Goal: Information Seeking & Learning: Learn about a topic

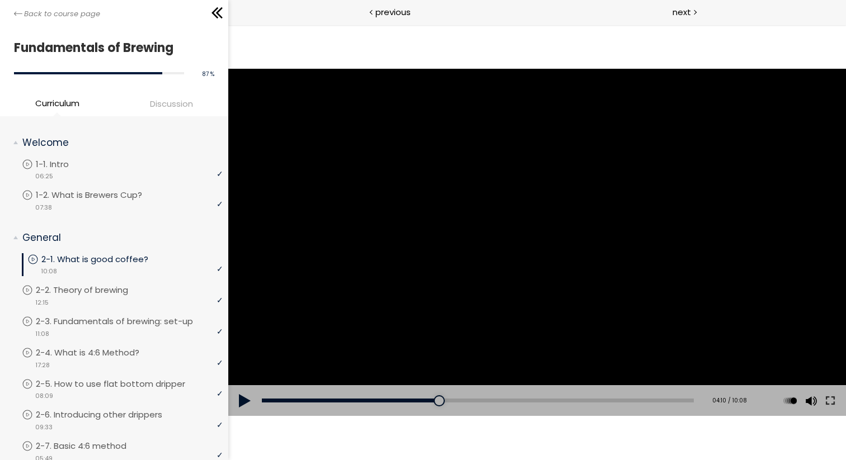
click at [358, 277] on div at bounding box center [536, 242] width 617 height 347
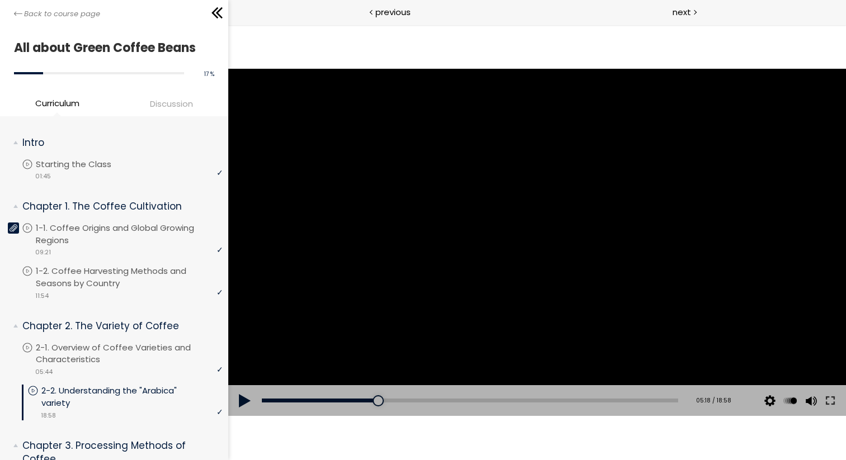
click at [353, 209] on div at bounding box center [536, 242] width 617 height 347
click at [353, 208] on div at bounding box center [536, 242] width 617 height 347
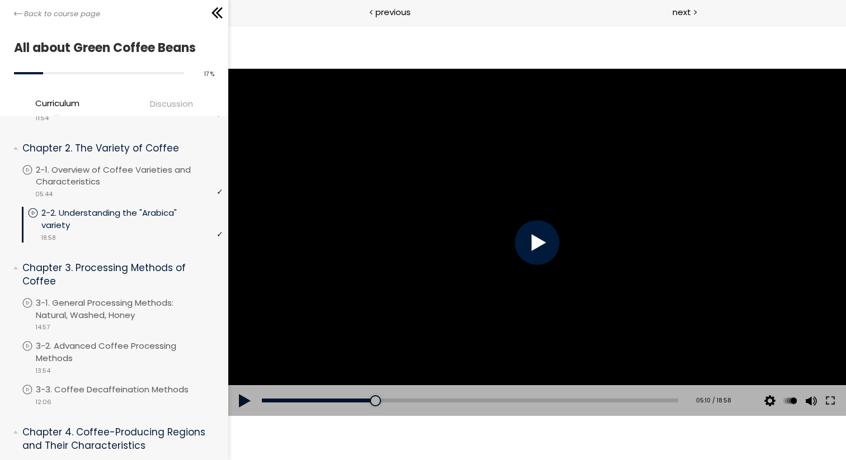
scroll to position [177, 0]
click at [436, 299] on div at bounding box center [536, 242] width 617 height 347
click at [535, 237] on div at bounding box center [537, 242] width 45 height 45
click at [501, 221] on div at bounding box center [536, 242] width 617 height 347
click at [460, 266] on div at bounding box center [536, 242] width 617 height 347
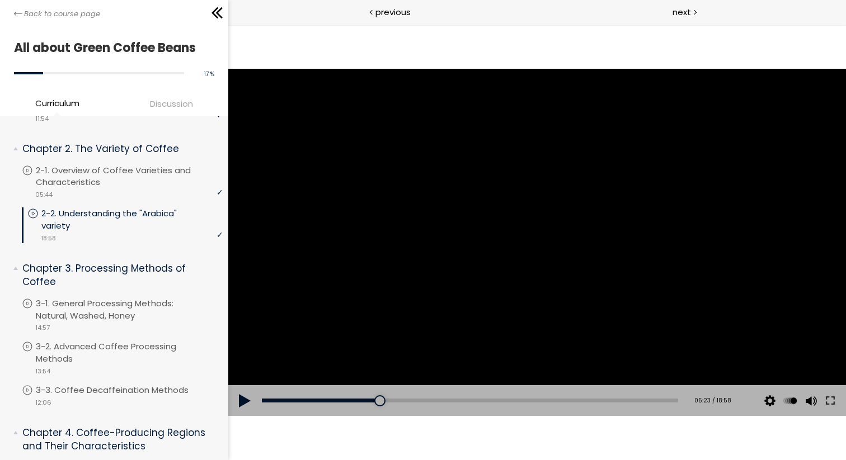
click at [498, 239] on div at bounding box center [536, 242] width 617 height 347
click at [496, 224] on div at bounding box center [536, 242] width 617 height 347
click at [424, 255] on div at bounding box center [536, 242] width 617 height 347
click at [426, 238] on div at bounding box center [536, 242] width 617 height 347
click at [575, 230] on div at bounding box center [536, 242] width 617 height 347
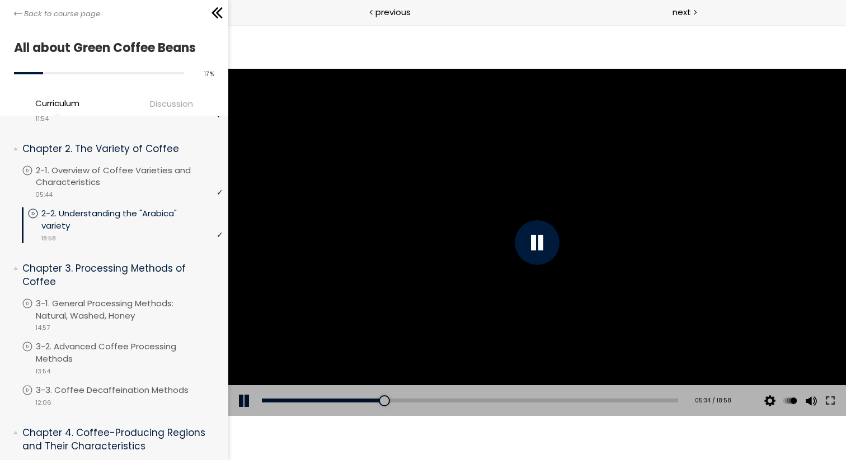
click at [527, 286] on div at bounding box center [536, 242] width 617 height 347
click at [485, 288] on div at bounding box center [536, 242] width 617 height 347
click at [446, 292] on div at bounding box center [536, 242] width 617 height 347
click at [634, 253] on div at bounding box center [536, 242] width 617 height 347
click at [606, 221] on div at bounding box center [536, 242] width 617 height 347
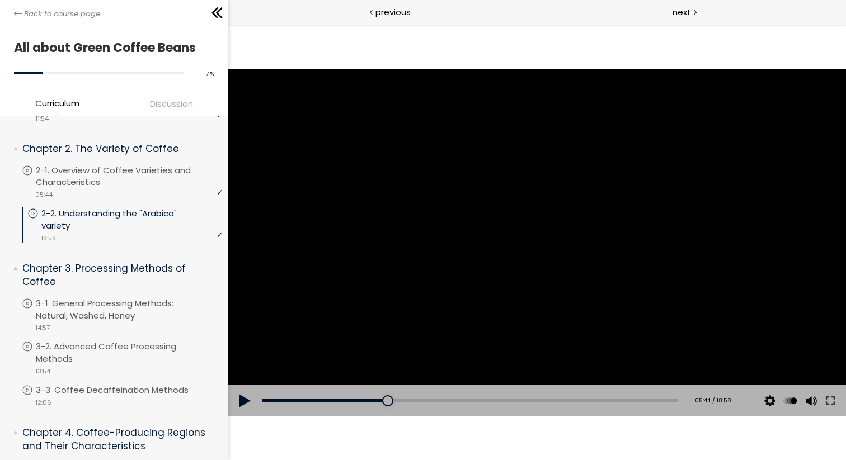
click at [672, 225] on div at bounding box center [536, 242] width 617 height 347
click at [549, 289] on div at bounding box center [536, 242] width 617 height 347
click at [573, 286] on div at bounding box center [536, 242] width 617 height 347
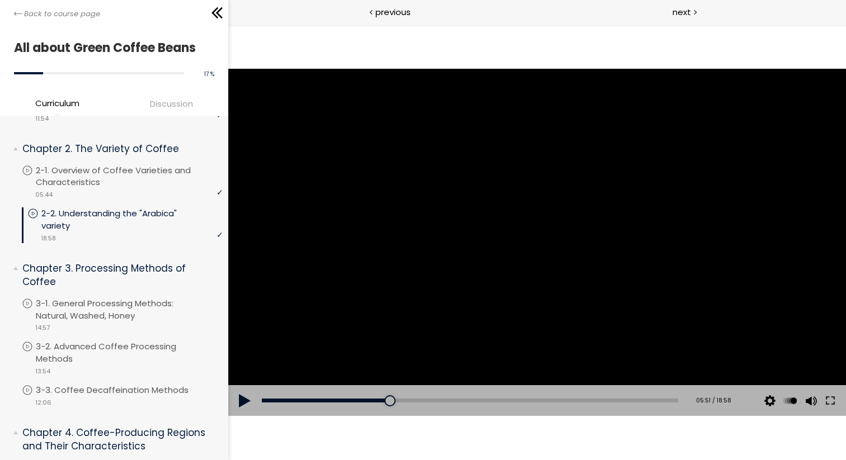
click at [605, 252] on div at bounding box center [536, 242] width 617 height 347
click at [586, 247] on div at bounding box center [536, 242] width 617 height 347
click at [662, 313] on div at bounding box center [536, 242] width 617 height 347
click at [636, 224] on div at bounding box center [536, 242] width 617 height 347
click at [587, 229] on div at bounding box center [536, 242] width 617 height 347
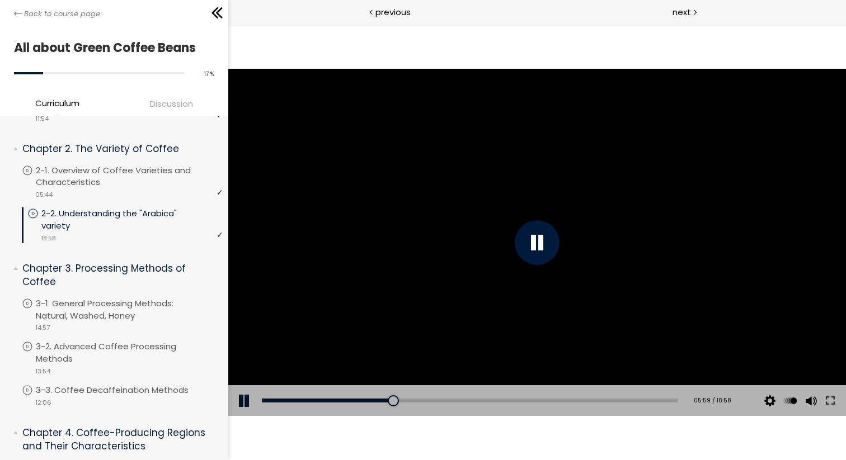
click at [587, 228] on div at bounding box center [536, 242] width 617 height 347
click at [444, 299] on div at bounding box center [536, 242] width 617 height 347
click at [448, 262] on div at bounding box center [536, 242] width 617 height 347
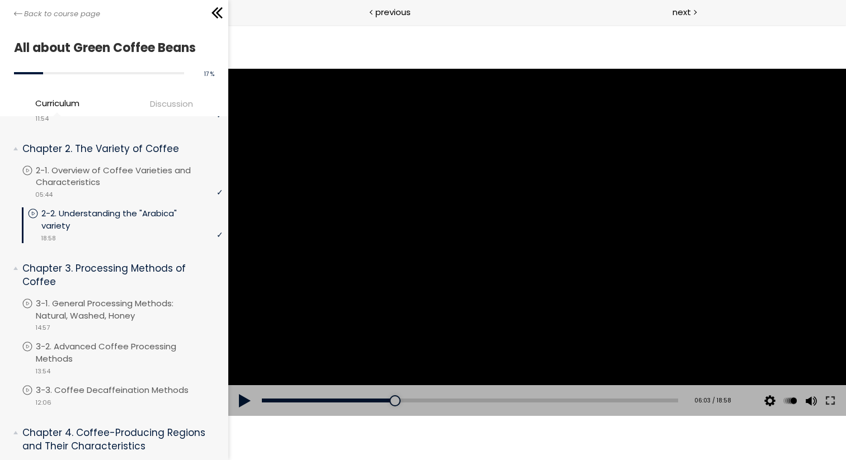
click at [552, 303] on div at bounding box center [536, 242] width 617 height 347
click at [537, 300] on div at bounding box center [536, 242] width 617 height 347
click at [493, 279] on div at bounding box center [536, 242] width 617 height 347
click at [631, 307] on div at bounding box center [536, 242] width 617 height 347
click at [624, 259] on div at bounding box center [536, 242] width 617 height 347
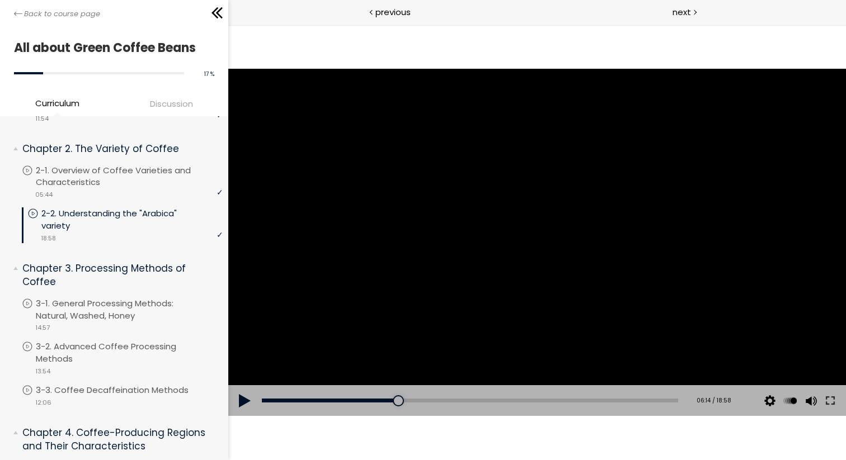
click at [611, 273] on div at bounding box center [536, 242] width 617 height 347
click at [575, 309] on div at bounding box center [536, 242] width 617 height 347
click at [572, 292] on div at bounding box center [536, 242] width 617 height 347
click at [535, 271] on div at bounding box center [536, 242] width 617 height 347
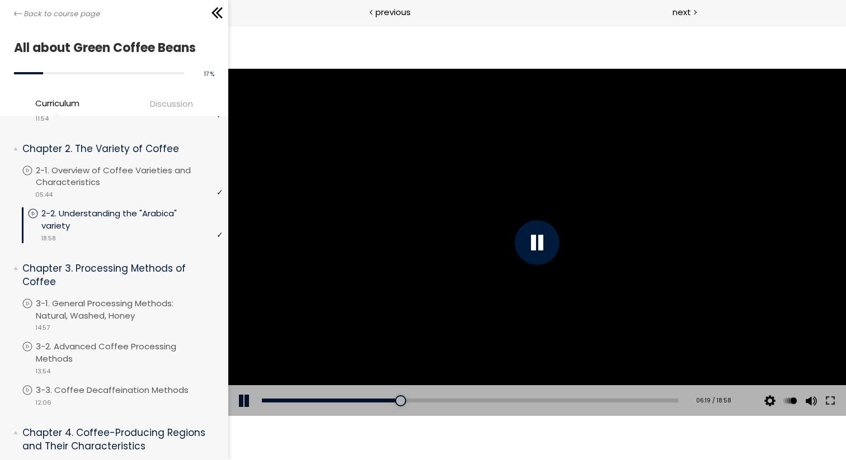
click at [535, 271] on div at bounding box center [536, 242] width 617 height 347
click at [523, 277] on div at bounding box center [536, 242] width 617 height 347
click at [542, 266] on div at bounding box center [536, 242] width 617 height 347
click at [632, 323] on div at bounding box center [536, 242] width 617 height 347
click at [621, 267] on div at bounding box center [536, 242] width 617 height 347
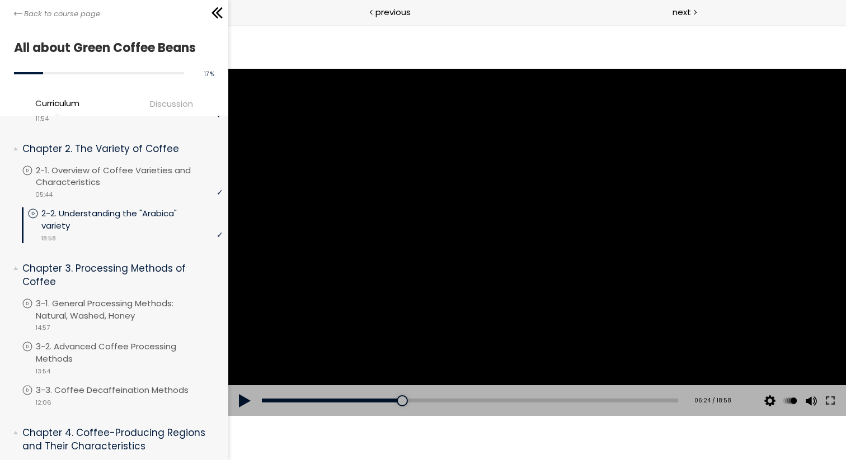
click at [632, 261] on div at bounding box center [536, 242] width 617 height 347
click at [448, 249] on div at bounding box center [536, 242] width 617 height 347
click at [439, 242] on div at bounding box center [536, 242] width 617 height 347
click at [541, 268] on div at bounding box center [536, 242] width 617 height 347
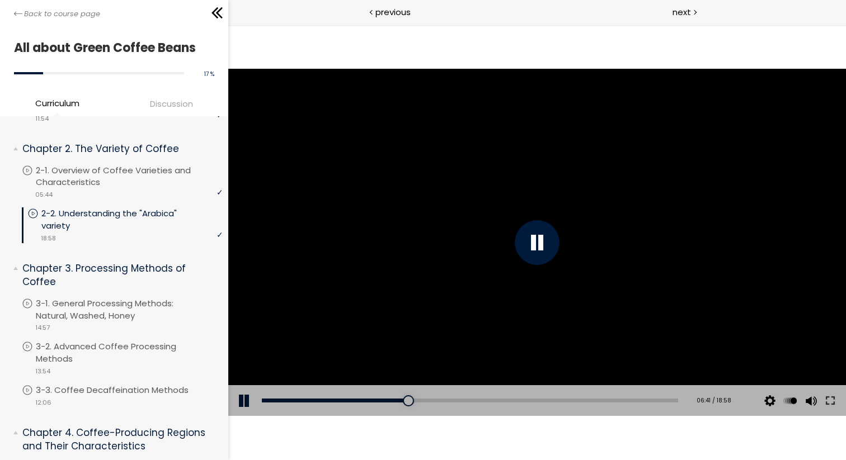
click at [540, 260] on div at bounding box center [537, 242] width 45 height 45
click at [531, 228] on div at bounding box center [536, 242] width 617 height 347
click at [449, 208] on div at bounding box center [536, 242] width 617 height 347
click at [449, 203] on div at bounding box center [536, 242] width 617 height 347
click at [565, 217] on div at bounding box center [536, 242] width 617 height 347
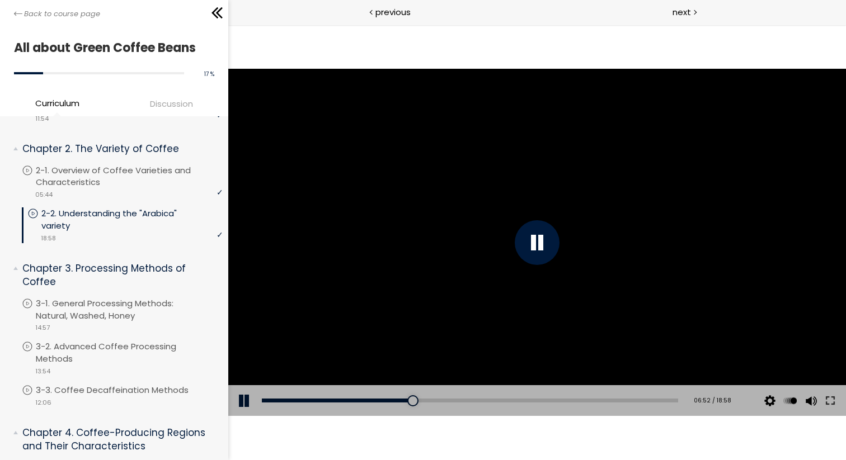
click at [563, 214] on div at bounding box center [536, 242] width 617 height 347
click at [586, 246] on div at bounding box center [536, 242] width 617 height 347
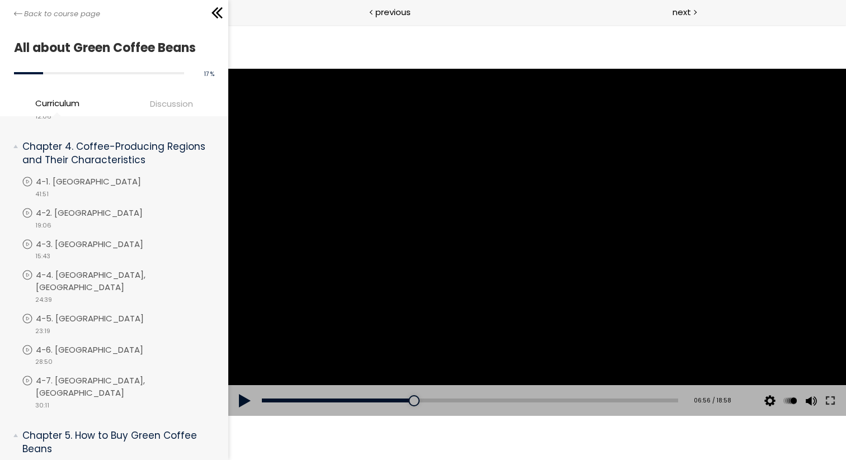
scroll to position [466, 0]
click at [445, 296] on div at bounding box center [536, 242] width 617 height 347
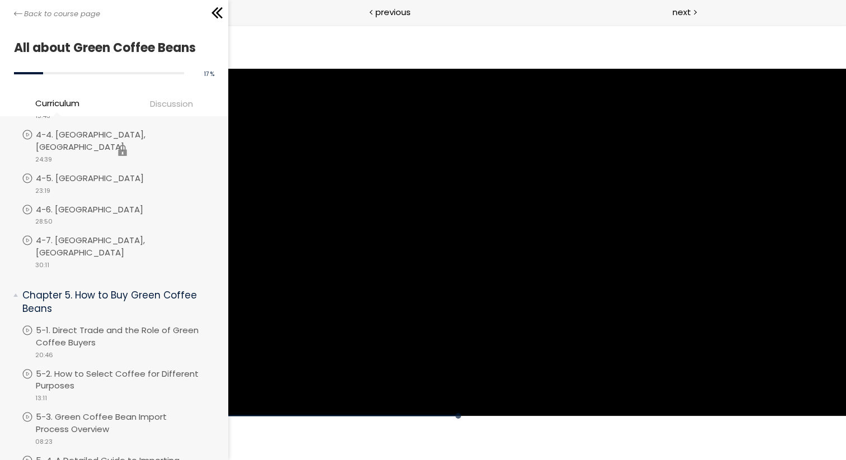
scroll to position [608, 0]
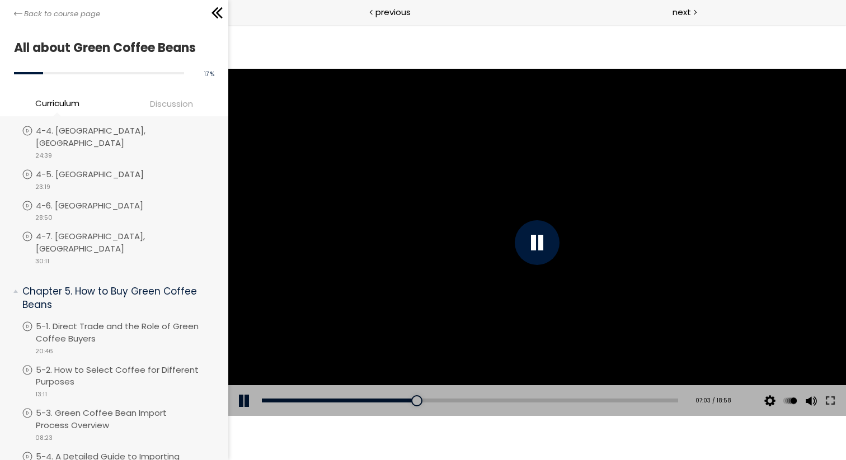
click at [438, 242] on div at bounding box center [536, 242] width 617 height 347
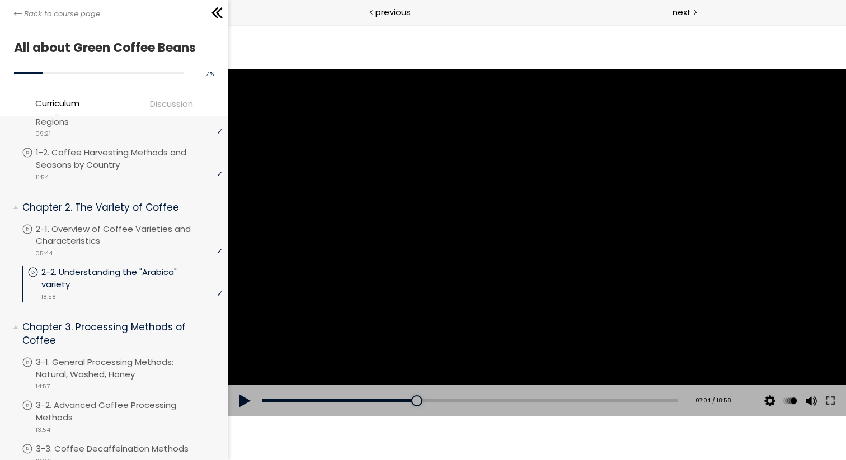
scroll to position [114, 0]
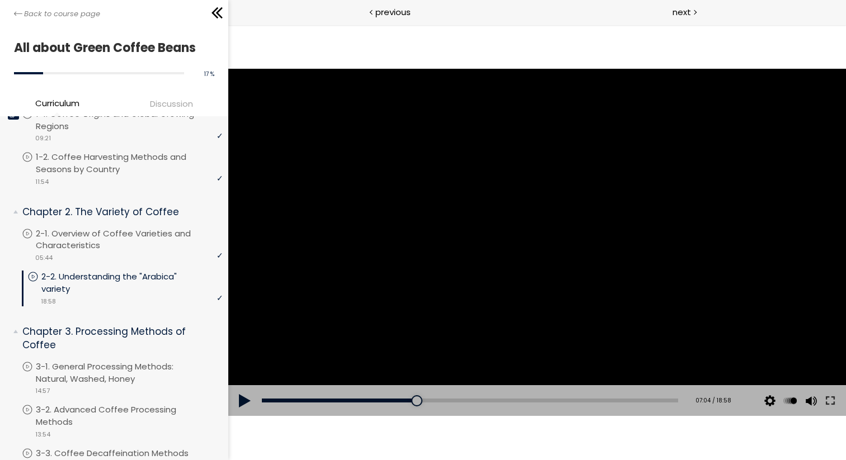
click at [454, 279] on div at bounding box center [536, 242] width 617 height 347
click at [442, 256] on div at bounding box center [536, 242] width 617 height 347
click at [473, 269] on div at bounding box center [536, 242] width 617 height 347
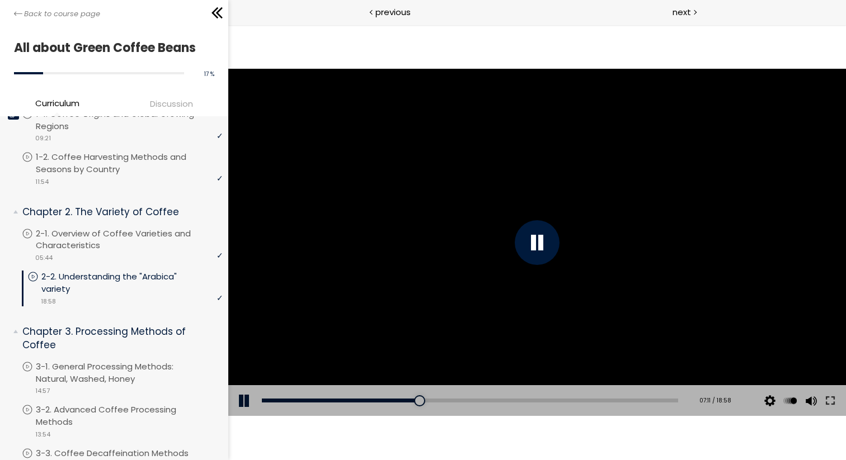
click at [473, 269] on div at bounding box center [536, 242] width 617 height 347
click at [456, 253] on div at bounding box center [536, 242] width 617 height 347
click at [587, 271] on div at bounding box center [536, 242] width 617 height 347
click at [532, 252] on div at bounding box center [537, 242] width 45 height 45
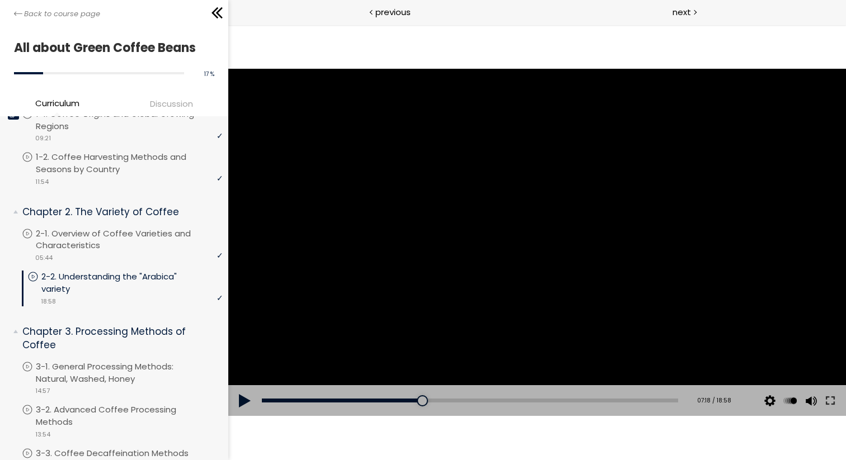
click at [606, 293] on div at bounding box center [536, 242] width 617 height 347
click at [450, 256] on div at bounding box center [536, 242] width 617 height 347
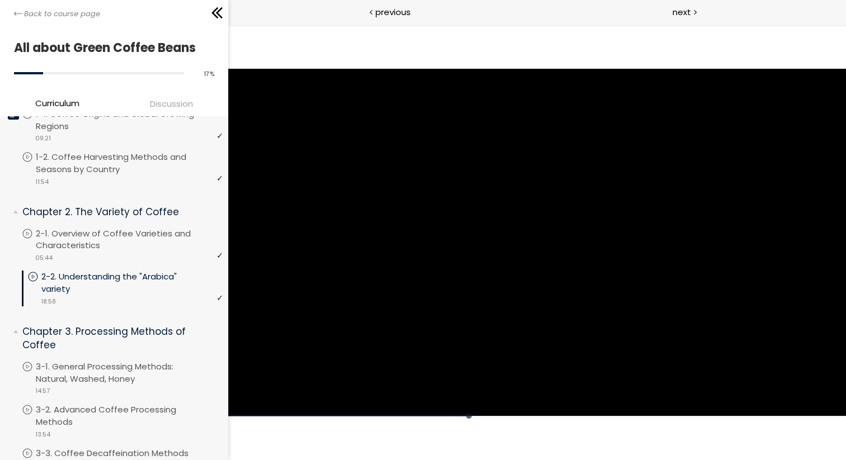
click at [450, 256] on div at bounding box center [536, 242] width 617 height 347
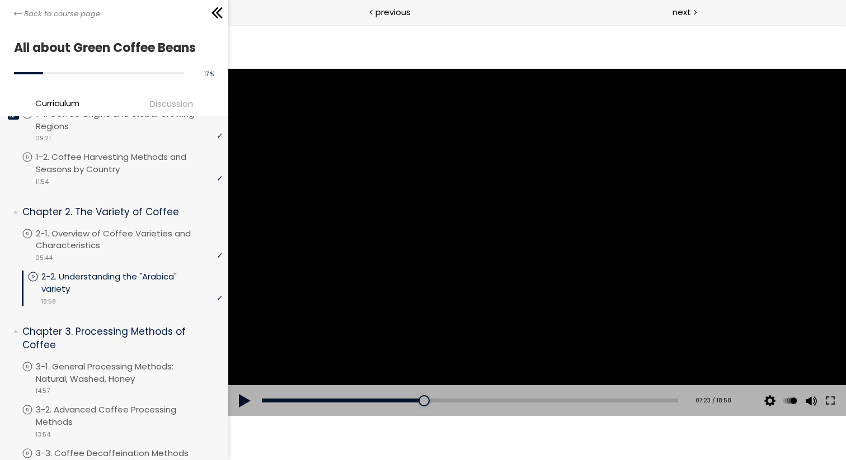
click at [450, 256] on div at bounding box center [536, 242] width 617 height 347
click at [437, 305] on div at bounding box center [536, 242] width 617 height 347
click at [504, 272] on div at bounding box center [536, 242] width 617 height 347
click at [548, 262] on div at bounding box center [536, 242] width 617 height 347
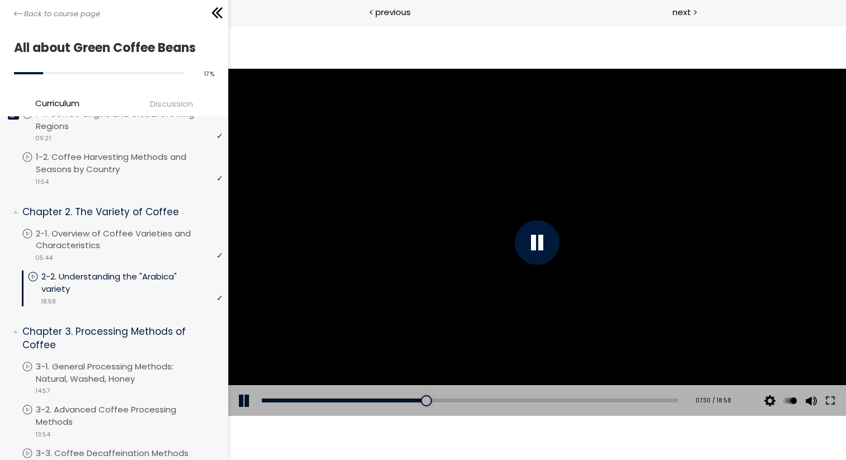
click at [548, 262] on div at bounding box center [536, 242] width 617 height 347
click at [535, 277] on div at bounding box center [536, 242] width 617 height 347
click at [544, 266] on div at bounding box center [536, 242] width 617 height 347
click at [544, 277] on div at bounding box center [536, 242] width 617 height 347
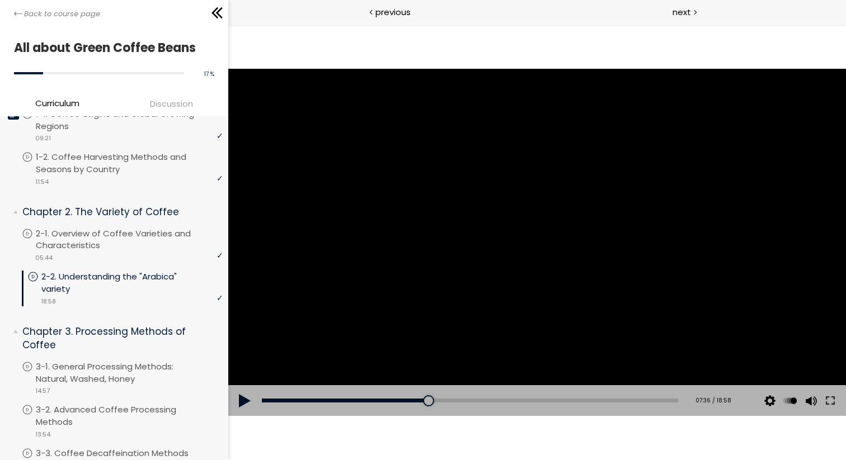
click at [544, 277] on div at bounding box center [536, 242] width 617 height 347
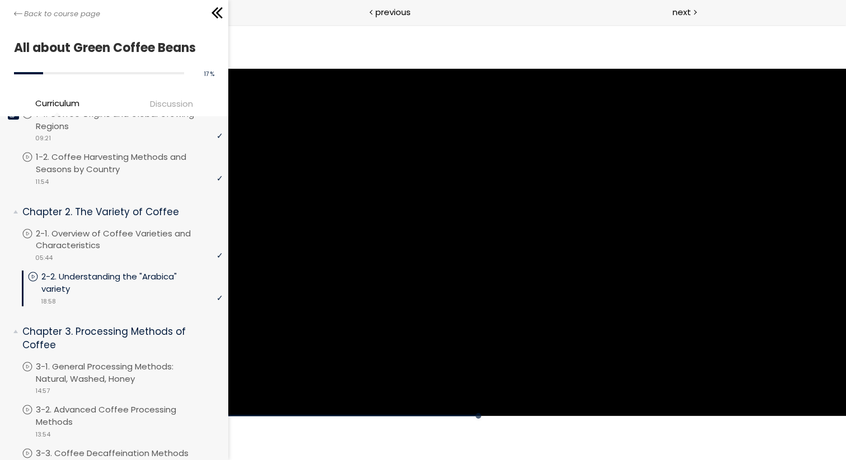
click at [512, 267] on div at bounding box center [536, 242] width 617 height 347
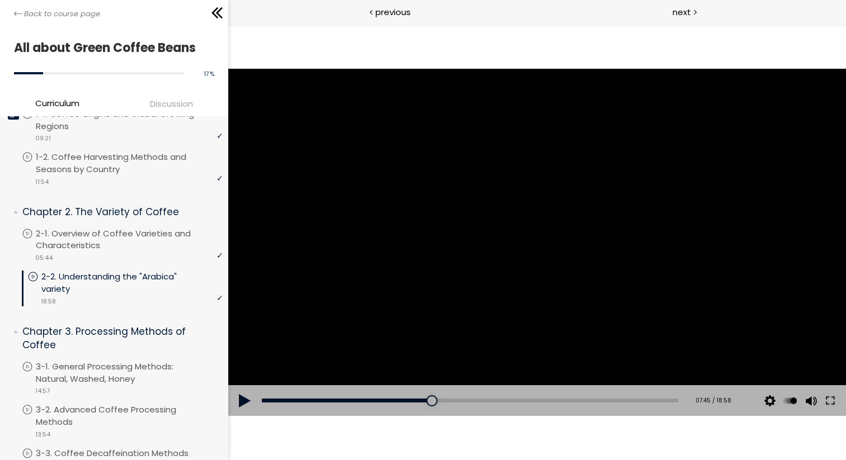
click at [603, 270] on div at bounding box center [536, 242] width 617 height 347
click at [601, 274] on div at bounding box center [536, 242] width 617 height 347
click at [470, 311] on div at bounding box center [536, 242] width 617 height 347
click at [456, 266] on div at bounding box center [536, 242] width 617 height 347
click at [416, 230] on div at bounding box center [536, 242] width 617 height 347
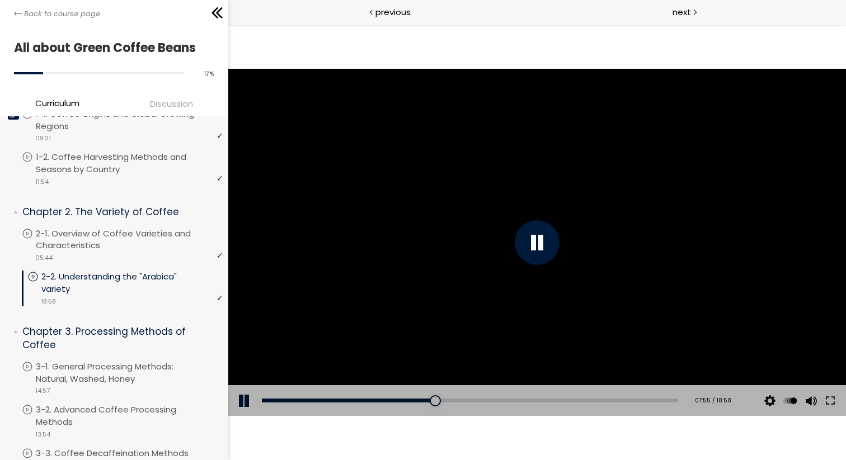
click at [465, 251] on div at bounding box center [536, 242] width 617 height 347
click at [435, 338] on div at bounding box center [536, 242] width 617 height 347
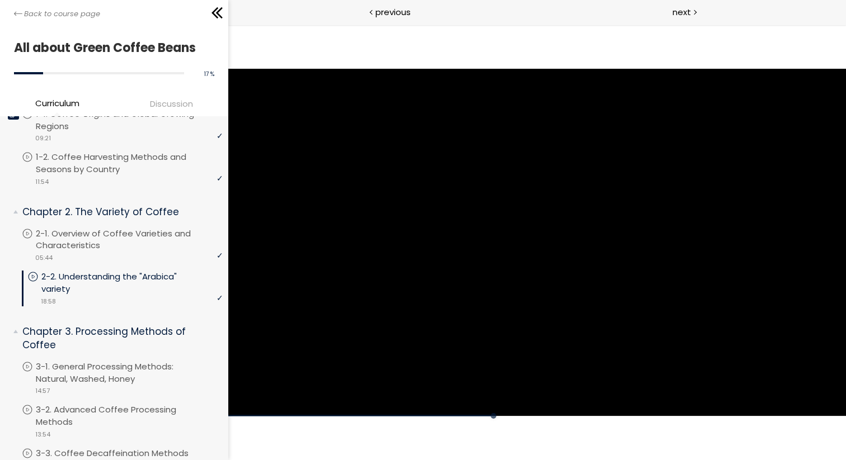
click at [447, 301] on div at bounding box center [536, 242] width 617 height 347
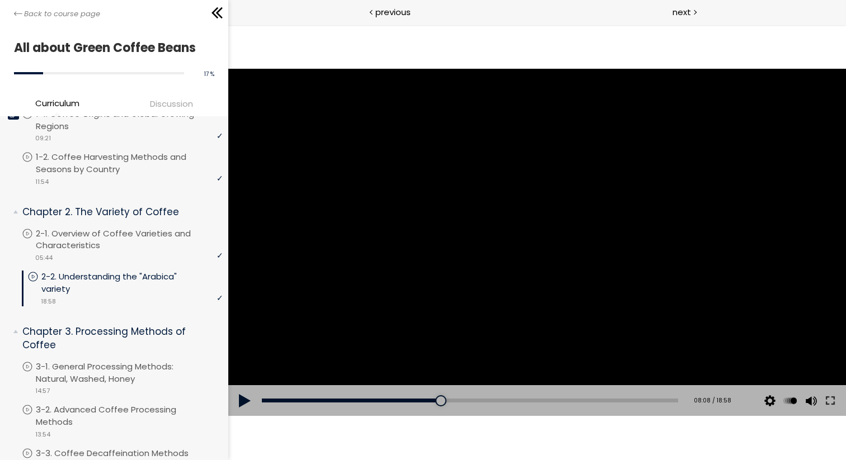
click at [572, 320] on div at bounding box center [536, 242] width 617 height 347
click at [511, 315] on div at bounding box center [536, 242] width 617 height 347
click at [361, 281] on div at bounding box center [536, 242] width 617 height 347
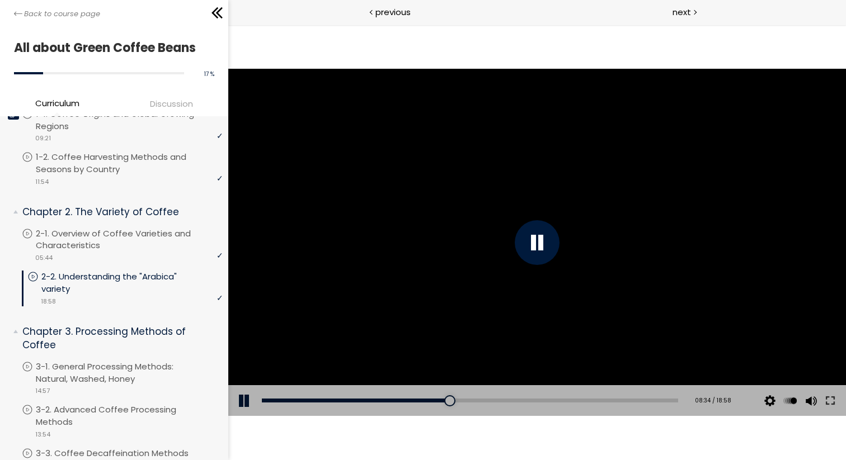
click at [353, 248] on div at bounding box center [536, 242] width 617 height 347
click at [498, 243] on div at bounding box center [536, 242] width 617 height 347
click at [470, 241] on div at bounding box center [536, 242] width 617 height 347
click at [672, 291] on div at bounding box center [536, 242] width 617 height 347
click at [562, 294] on div at bounding box center [536, 242] width 617 height 347
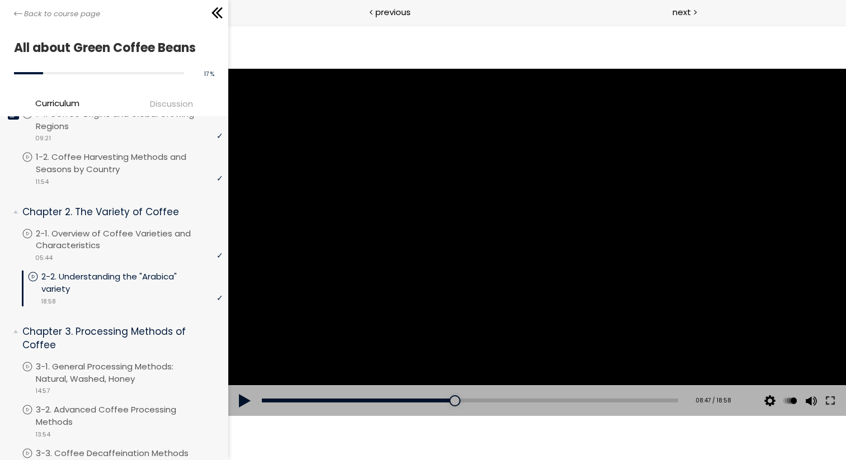
click at [519, 252] on div at bounding box center [536, 242] width 617 height 347
click at [704, 243] on div at bounding box center [536, 242] width 617 height 347
click at [695, 240] on div at bounding box center [536, 242] width 617 height 347
click at [596, 266] on div at bounding box center [536, 242] width 617 height 347
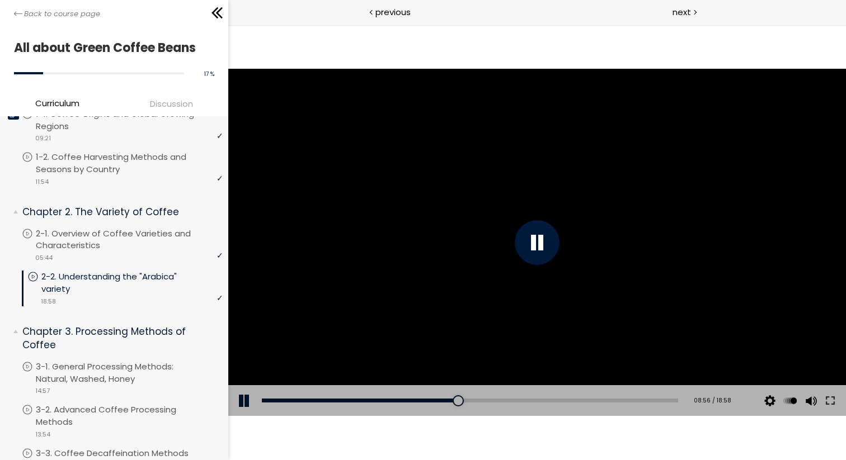
click at [596, 266] on div at bounding box center [536, 242] width 617 height 347
click at [647, 249] on div at bounding box center [536, 242] width 617 height 347
click at [631, 258] on div at bounding box center [536, 242] width 617 height 347
click at [684, 266] on div at bounding box center [536, 242] width 617 height 347
click at [661, 274] on div at bounding box center [536, 242] width 617 height 347
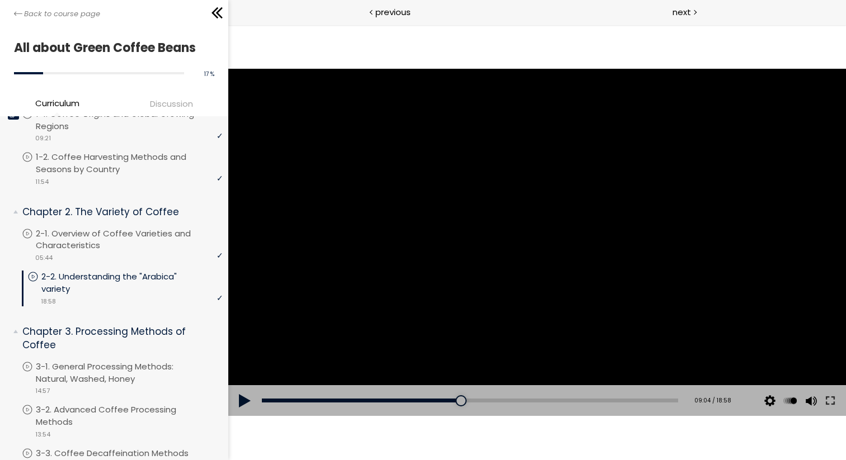
drag, startPoint x: 526, startPoint y: 266, endPoint x: 512, endPoint y: 281, distance: 20.6
click at [525, 266] on div at bounding box center [536, 242] width 617 height 347
click at [545, 261] on div at bounding box center [536, 242] width 617 height 347
click at [545, 261] on div at bounding box center [537, 242] width 45 height 45
click at [504, 281] on div at bounding box center [536, 242] width 617 height 347
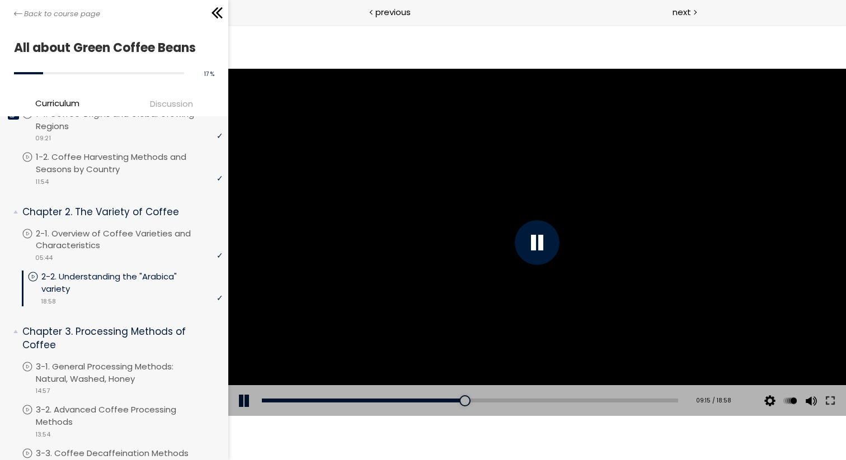
click at [504, 281] on div at bounding box center [536, 242] width 617 height 347
click at [494, 216] on div at bounding box center [536, 242] width 617 height 347
click at [646, 205] on div at bounding box center [536, 242] width 617 height 347
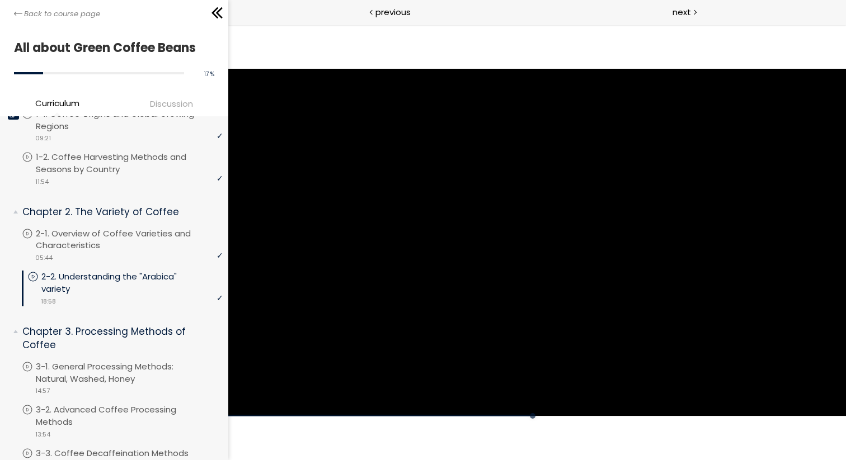
click at [646, 205] on div at bounding box center [536, 242] width 617 height 347
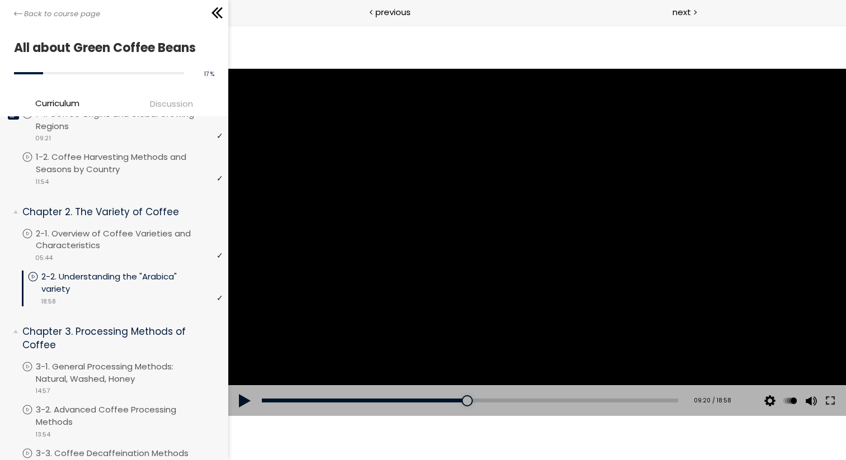
click at [605, 192] on div at bounding box center [536, 242] width 617 height 347
click at [493, 225] on div at bounding box center [536, 242] width 617 height 347
click at [608, 233] on div at bounding box center [536, 242] width 617 height 347
click at [608, 232] on div at bounding box center [536, 242] width 617 height 347
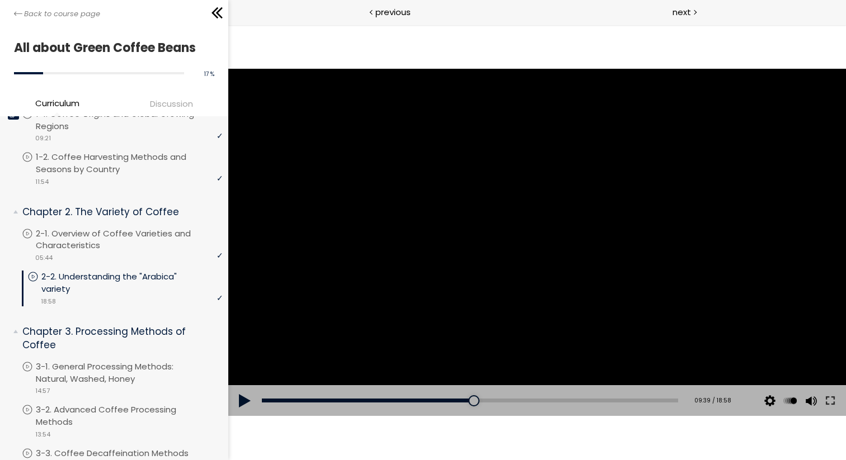
click at [383, 289] on div at bounding box center [536, 242] width 617 height 347
click at [629, 291] on div at bounding box center [536, 242] width 617 height 347
click at [628, 291] on div at bounding box center [536, 242] width 617 height 347
click at [579, 249] on div at bounding box center [536, 242] width 617 height 347
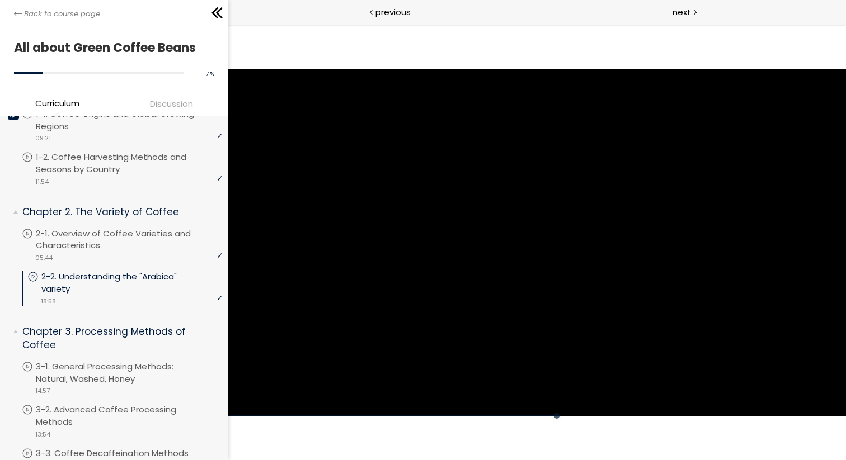
click at [579, 249] on div at bounding box center [536, 242] width 617 height 347
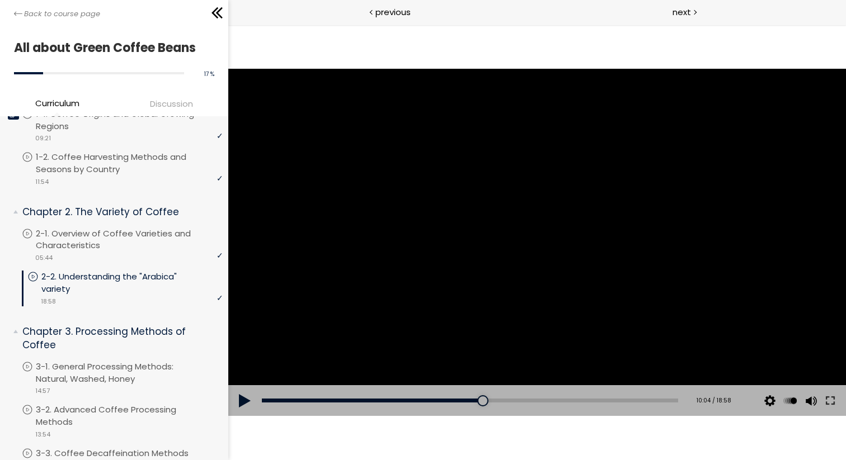
click at [568, 250] on div at bounding box center [536, 242] width 617 height 347
click at [590, 268] on div at bounding box center [536, 242] width 617 height 347
click at [578, 247] on div at bounding box center [536, 242] width 617 height 347
click at [537, 240] on div at bounding box center [536, 242] width 617 height 347
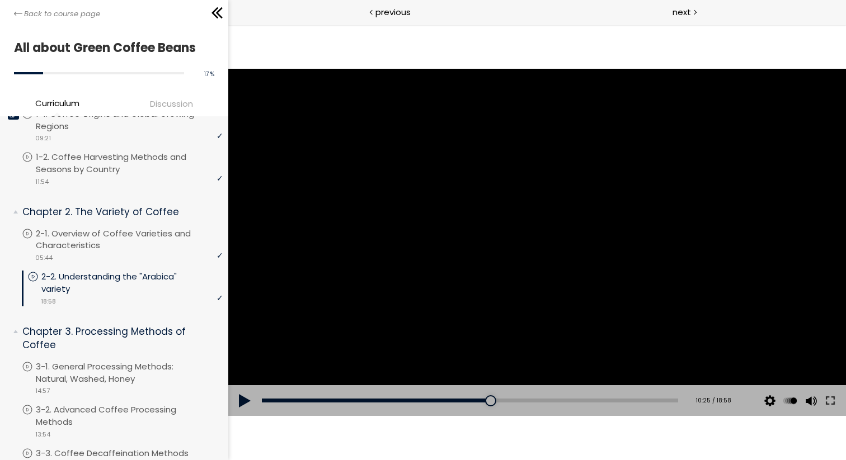
click at [531, 288] on div at bounding box center [536, 242] width 617 height 347
click at [527, 286] on div at bounding box center [536, 242] width 617 height 347
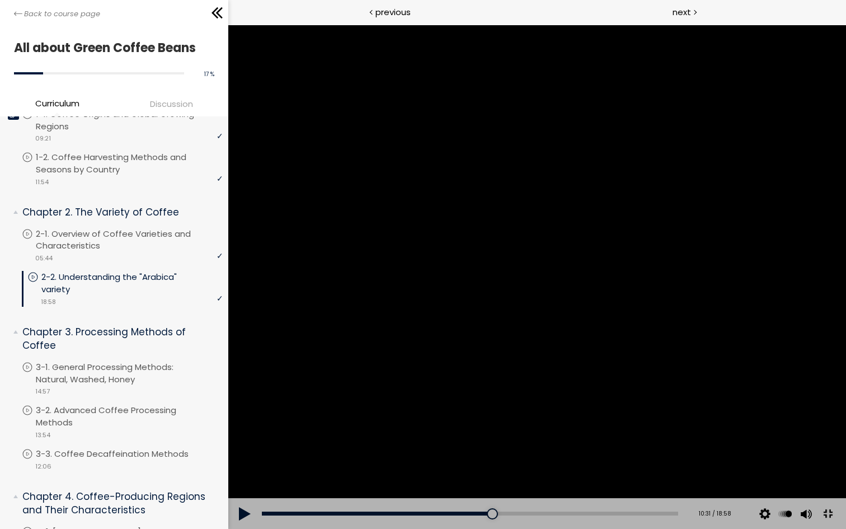
click at [664, 385] on div at bounding box center [536, 277] width 617 height 504
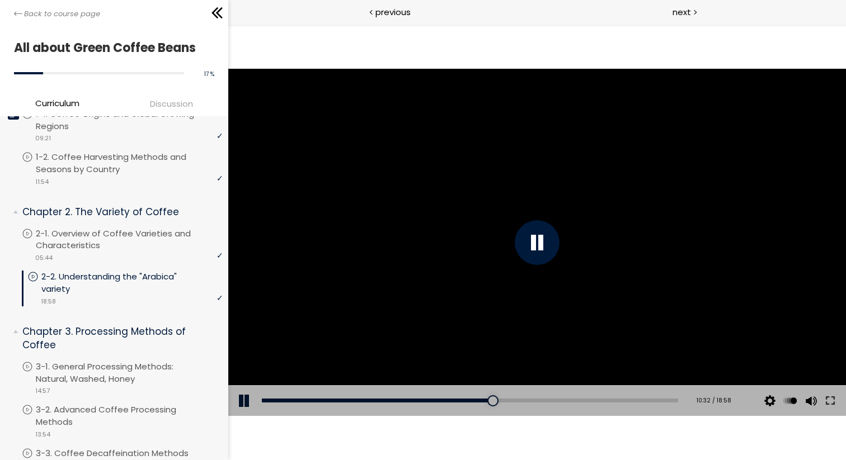
click at [474, 271] on div at bounding box center [536, 242] width 617 height 347
click at [573, 240] on div at bounding box center [536, 242] width 617 height 347
click at [571, 240] on div at bounding box center [536, 242] width 617 height 347
click at [406, 298] on div at bounding box center [536, 242] width 617 height 347
click at [532, 222] on div at bounding box center [536, 242] width 617 height 347
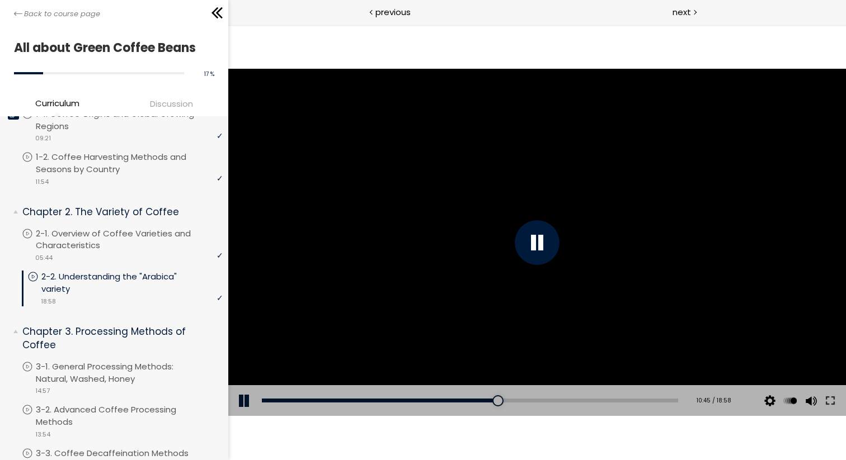
click at [435, 222] on div at bounding box center [536, 242] width 617 height 347
click at [435, 221] on div at bounding box center [536, 242] width 617 height 347
click at [430, 221] on div at bounding box center [536, 242] width 617 height 347
click at [460, 346] on div at bounding box center [536, 242] width 617 height 347
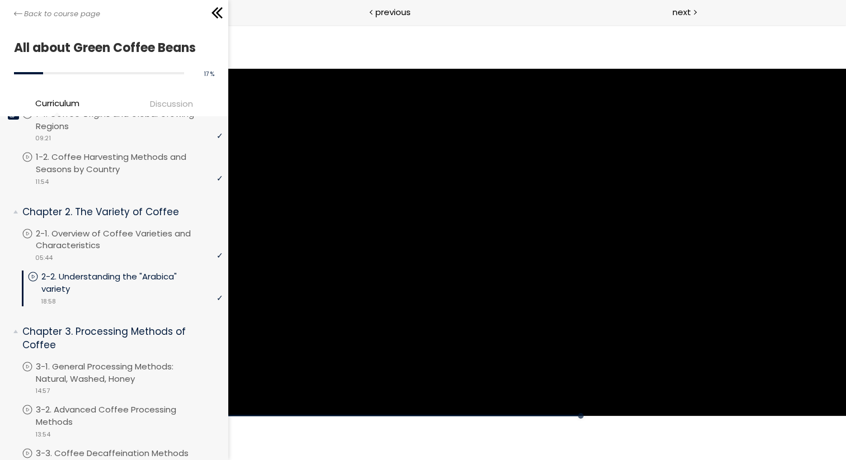
click at [460, 346] on div at bounding box center [536, 242] width 617 height 347
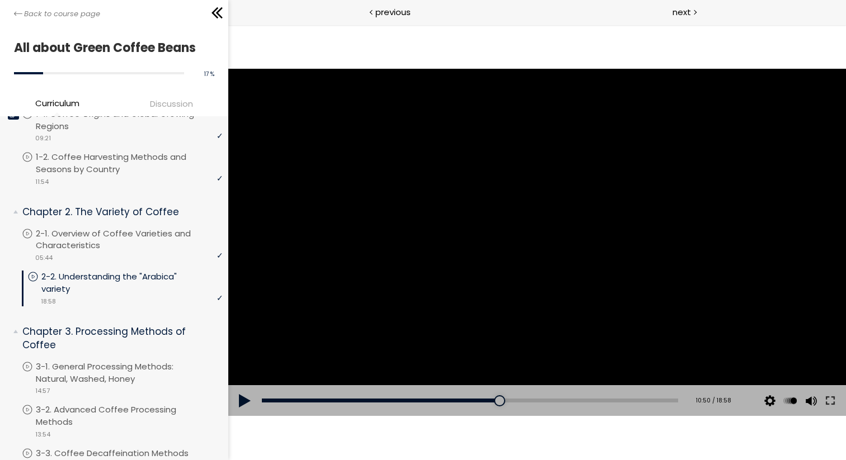
click at [601, 328] on div at bounding box center [536, 242] width 617 height 347
click at [446, 333] on div at bounding box center [536, 242] width 617 height 347
click at [458, 303] on div at bounding box center [536, 242] width 617 height 347
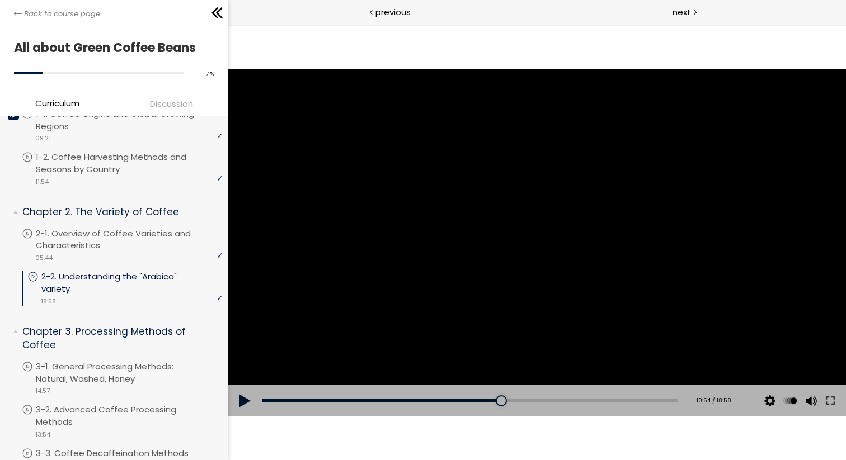
click at [467, 231] on div at bounding box center [536, 242] width 617 height 347
click at [459, 238] on div at bounding box center [536, 242] width 617 height 347
click at [560, 230] on div at bounding box center [536, 242] width 617 height 347
click at [522, 277] on div at bounding box center [536, 242] width 617 height 347
click at [511, 263] on div at bounding box center [536, 242] width 617 height 347
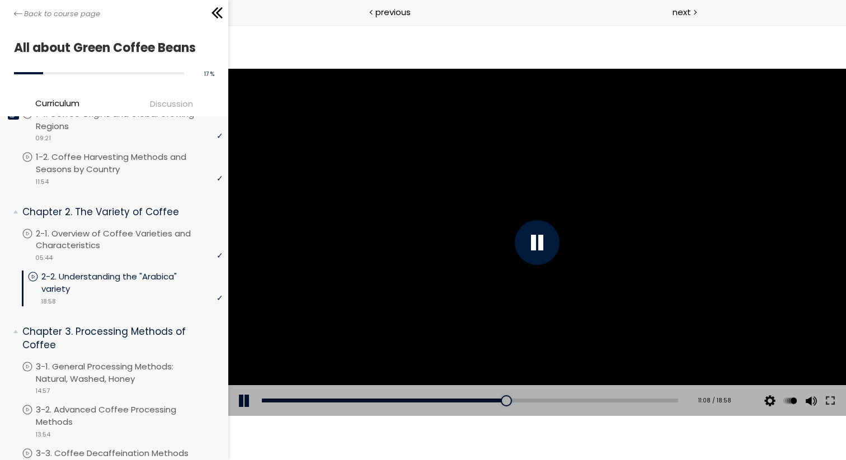
click at [505, 253] on div at bounding box center [536, 242] width 617 height 347
click at [441, 264] on div at bounding box center [536, 242] width 617 height 347
click at [423, 270] on div at bounding box center [536, 242] width 617 height 347
click at [451, 263] on div at bounding box center [536, 242] width 617 height 347
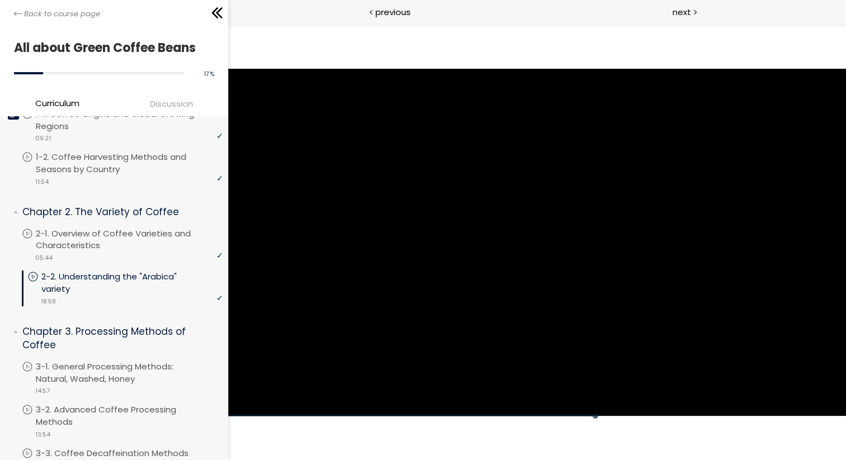
click at [451, 263] on div at bounding box center [536, 242] width 617 height 347
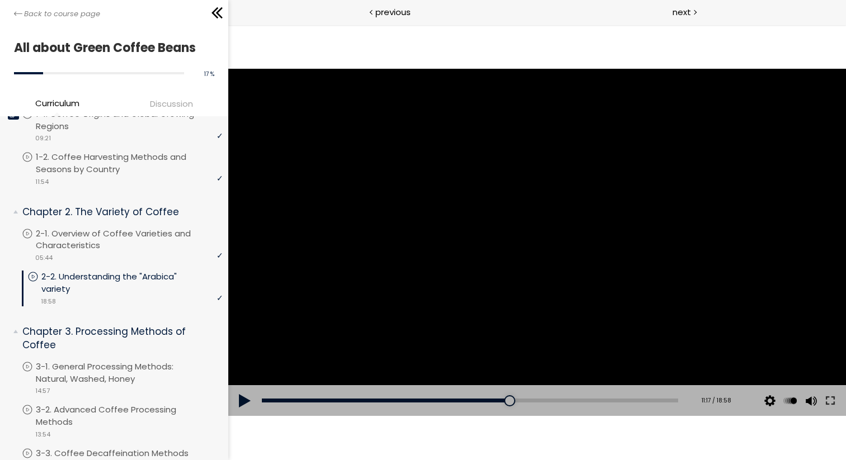
click at [460, 298] on div at bounding box center [536, 242] width 617 height 347
click at [461, 298] on div at bounding box center [536, 242] width 617 height 347
click at [508, 284] on div at bounding box center [536, 242] width 617 height 347
click at [563, 281] on div at bounding box center [536, 242] width 617 height 347
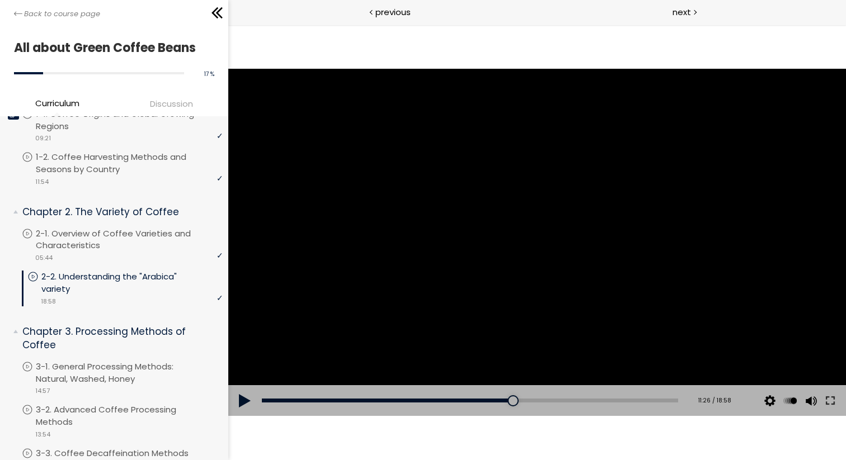
click at [616, 271] on div at bounding box center [536, 242] width 617 height 347
click at [572, 291] on div at bounding box center [536, 242] width 617 height 347
click at [541, 294] on div at bounding box center [536, 242] width 617 height 347
click at [539, 277] on div at bounding box center [536, 242] width 617 height 347
click at [405, 372] on div at bounding box center [536, 242] width 617 height 347
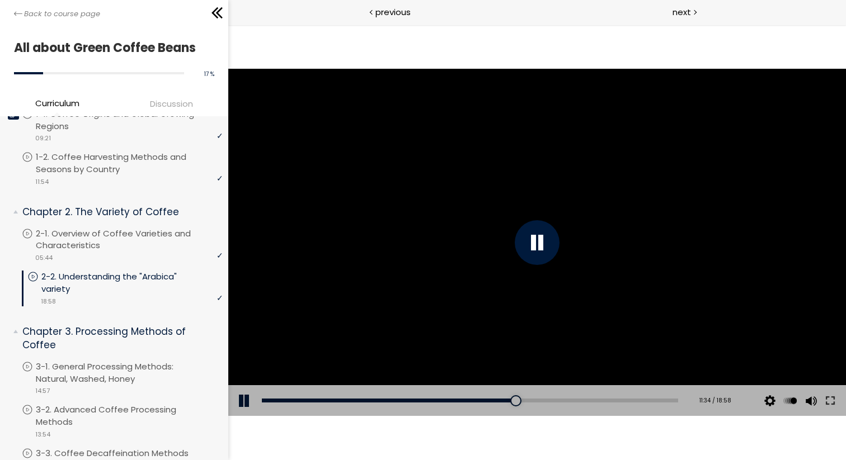
click at [405, 372] on div at bounding box center [536, 242] width 617 height 347
click at [469, 294] on div at bounding box center [536, 242] width 617 height 347
click at [476, 269] on div at bounding box center [536, 242] width 617 height 347
click at [622, 321] on div at bounding box center [536, 242] width 617 height 347
click at [606, 309] on div at bounding box center [536, 242] width 617 height 347
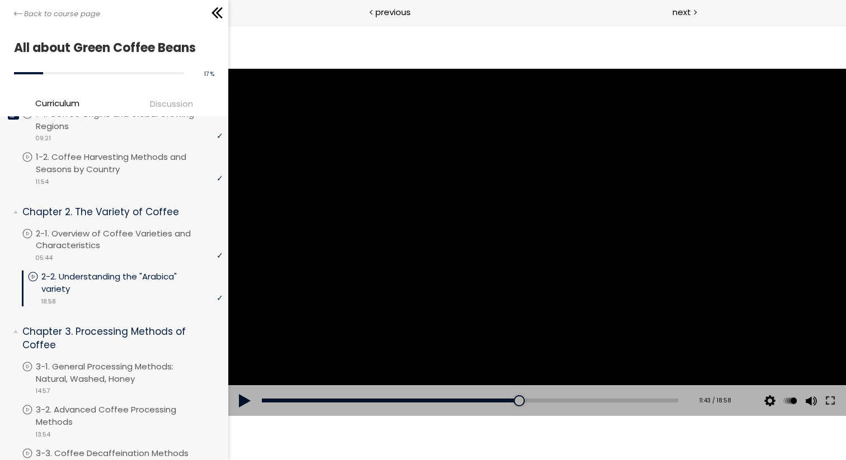
click at [546, 309] on div at bounding box center [536, 242] width 617 height 347
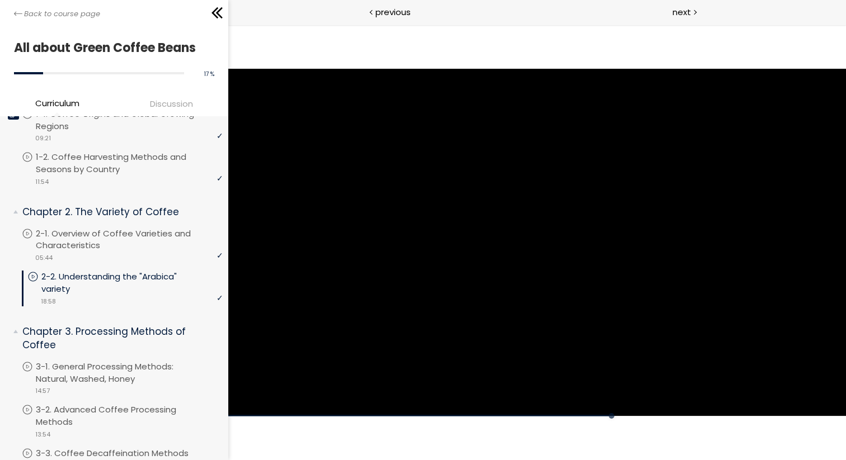
click at [546, 309] on div at bounding box center [536, 242] width 617 height 347
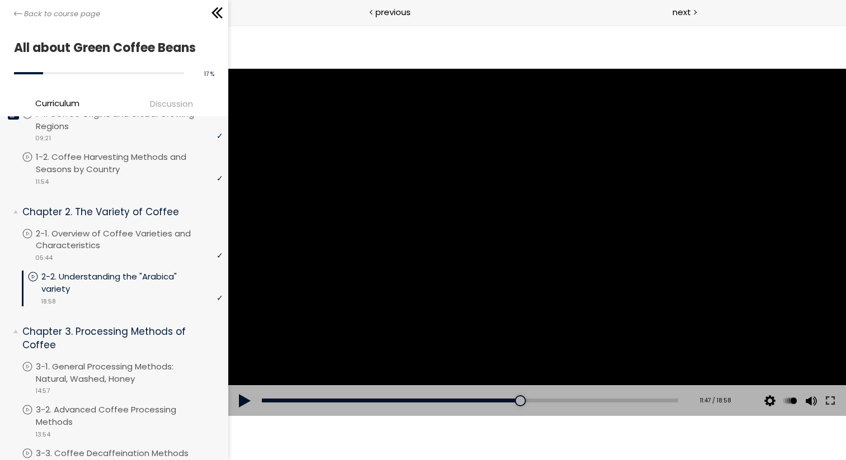
click at [530, 285] on div at bounding box center [536, 242] width 617 height 347
click at [564, 263] on div at bounding box center [536, 242] width 617 height 347
click at [560, 288] on div at bounding box center [536, 242] width 617 height 347
click at [567, 270] on div at bounding box center [536, 242] width 617 height 347
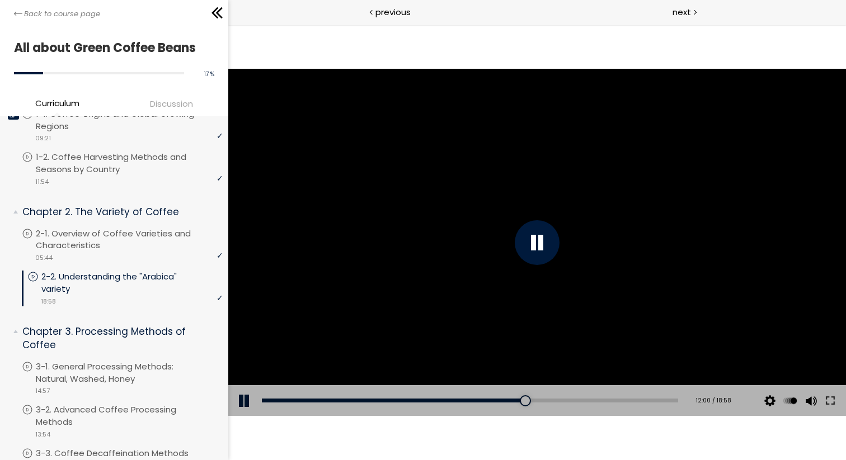
click at [567, 270] on div at bounding box center [536, 242] width 617 height 347
click at [576, 237] on div at bounding box center [536, 242] width 617 height 347
click at [651, 213] on div at bounding box center [536, 242] width 617 height 347
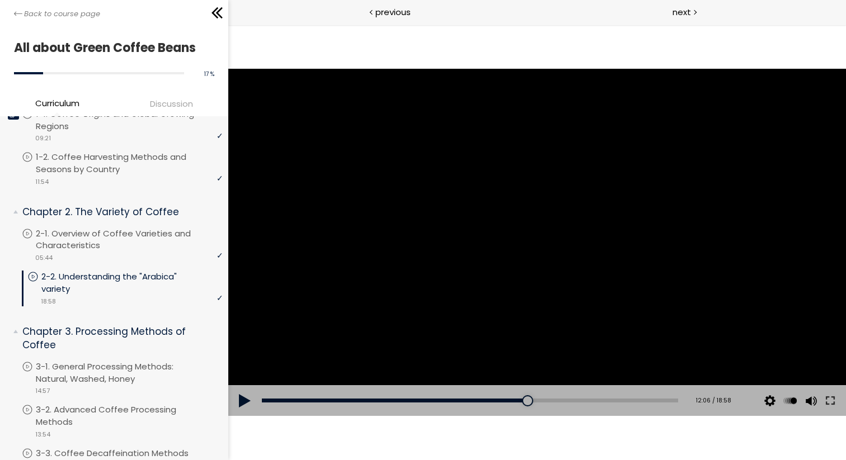
click at [657, 227] on div at bounding box center [536, 242] width 617 height 347
click at [649, 227] on div at bounding box center [536, 242] width 617 height 347
click at [570, 251] on div at bounding box center [536, 242] width 617 height 347
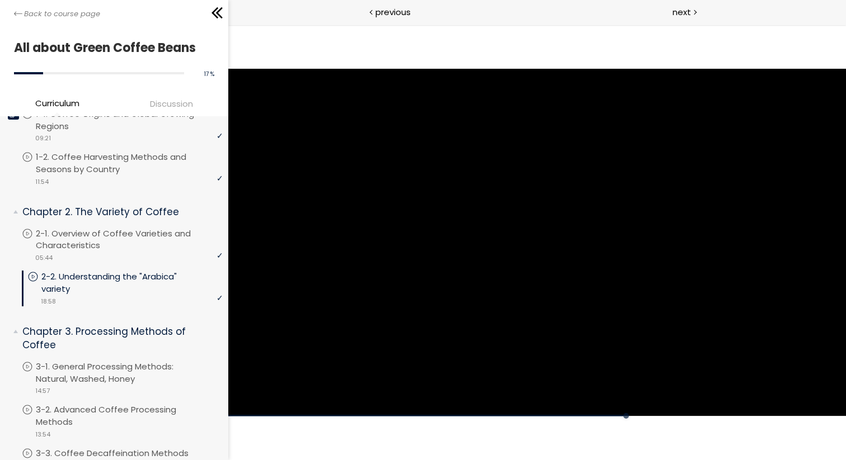
click at [570, 251] on div at bounding box center [536, 242] width 617 height 347
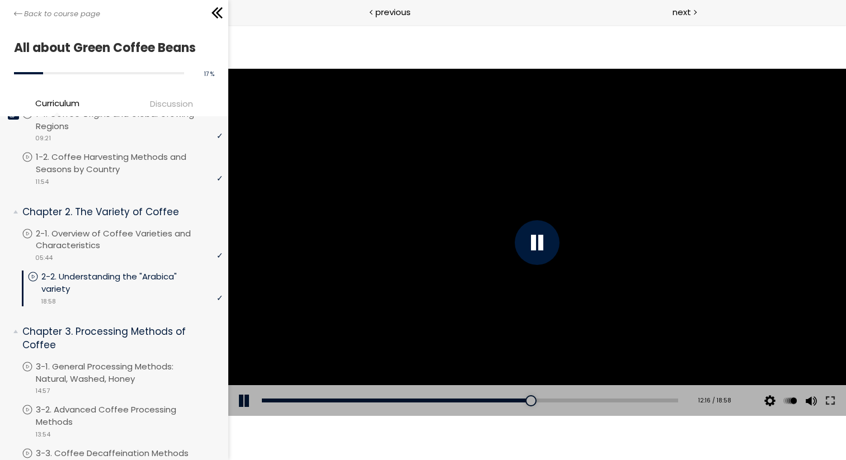
click at [537, 306] on div at bounding box center [536, 242] width 617 height 347
click at [567, 275] on div at bounding box center [536, 242] width 617 height 347
click at [644, 263] on div at bounding box center [536, 242] width 617 height 347
click at [645, 263] on div at bounding box center [536, 242] width 617 height 347
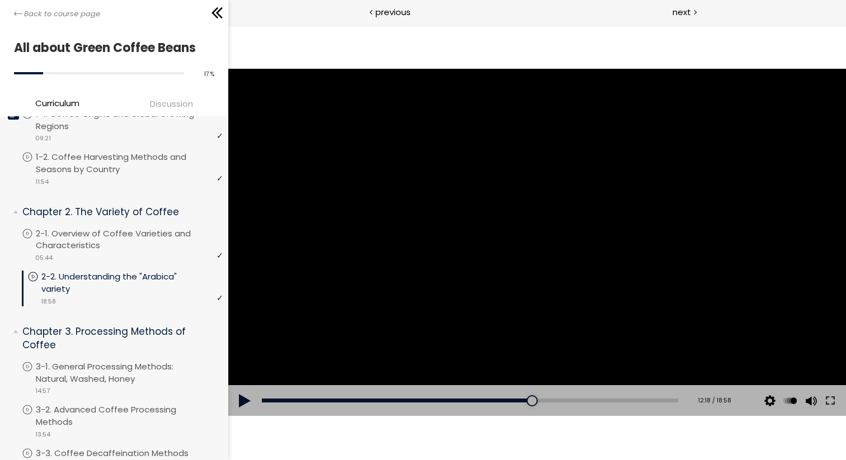
click at [461, 282] on div at bounding box center [536, 242] width 617 height 347
click at [460, 281] on div at bounding box center [536, 242] width 617 height 347
click at [461, 280] on div at bounding box center [536, 242] width 617 height 347
click at [451, 276] on div at bounding box center [536, 242] width 617 height 347
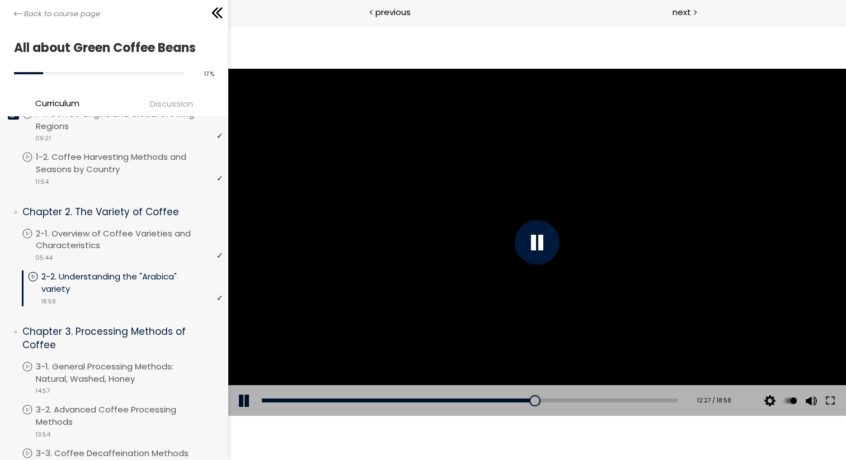
click at [451, 276] on div at bounding box center [536, 242] width 617 height 347
click at [451, 214] on div at bounding box center [536, 242] width 617 height 347
click at [452, 223] on div at bounding box center [536, 242] width 617 height 347
click at [570, 285] on div at bounding box center [536, 242] width 617 height 347
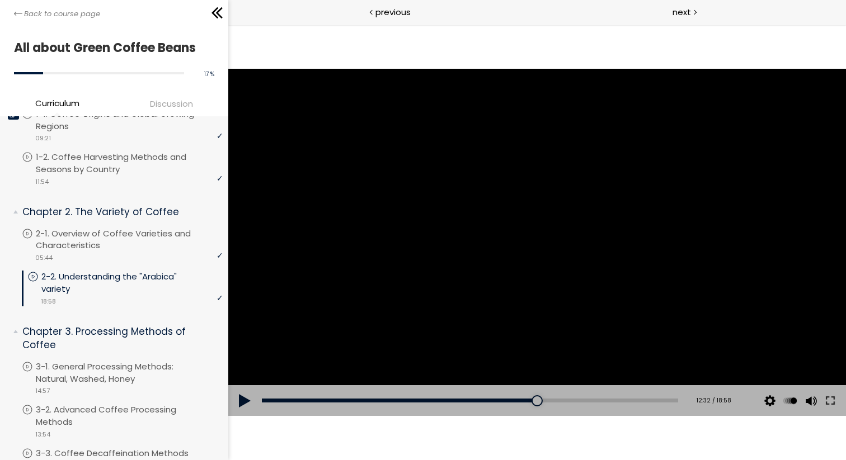
click at [655, 292] on div at bounding box center [536, 242] width 617 height 347
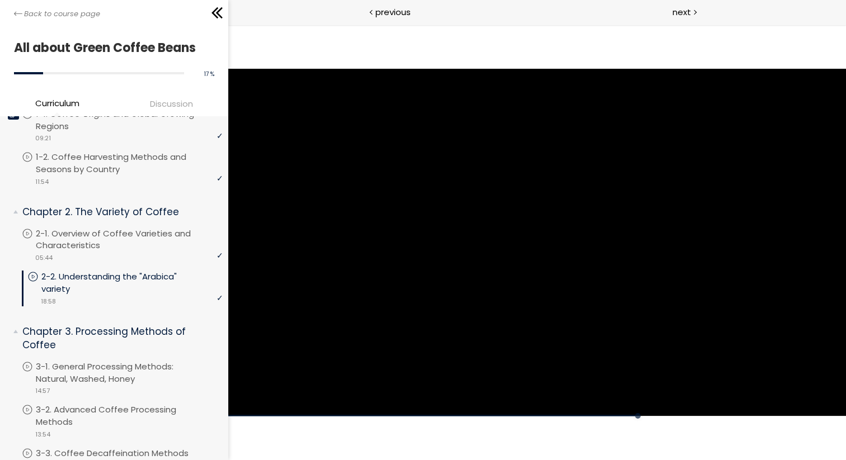
click at [655, 292] on div at bounding box center [536, 242] width 617 height 347
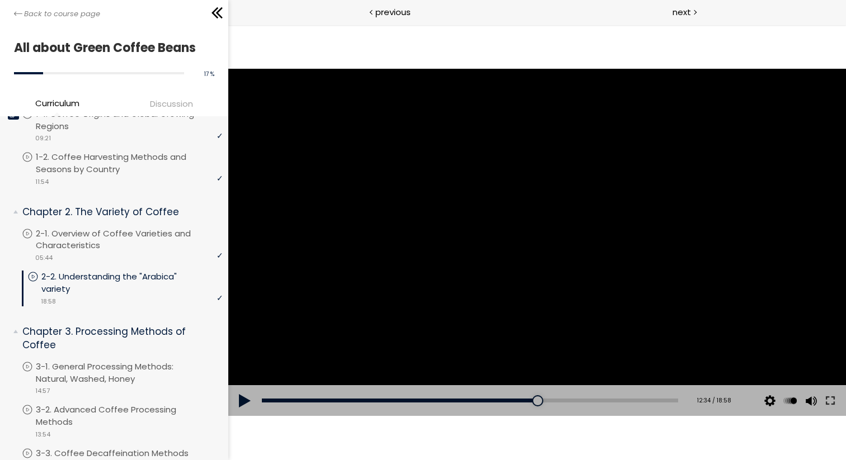
click at [693, 257] on div at bounding box center [536, 242] width 617 height 347
click at [695, 258] on div at bounding box center [536, 242] width 617 height 347
click at [652, 296] on div at bounding box center [536, 242] width 617 height 347
click at [652, 297] on div at bounding box center [536, 242] width 617 height 347
click at [631, 257] on div at bounding box center [536, 242] width 617 height 347
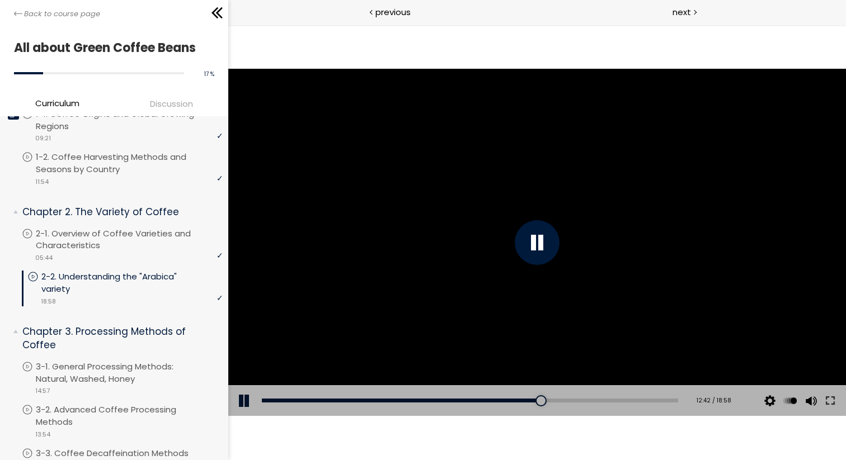
click at [632, 257] on div at bounding box center [536, 242] width 617 height 347
click at [626, 244] on div at bounding box center [536, 242] width 617 height 347
click at [625, 245] on div at bounding box center [536, 242] width 617 height 347
click at [550, 254] on div at bounding box center [536, 242] width 617 height 347
click at [550, 254] on div at bounding box center [537, 242] width 45 height 45
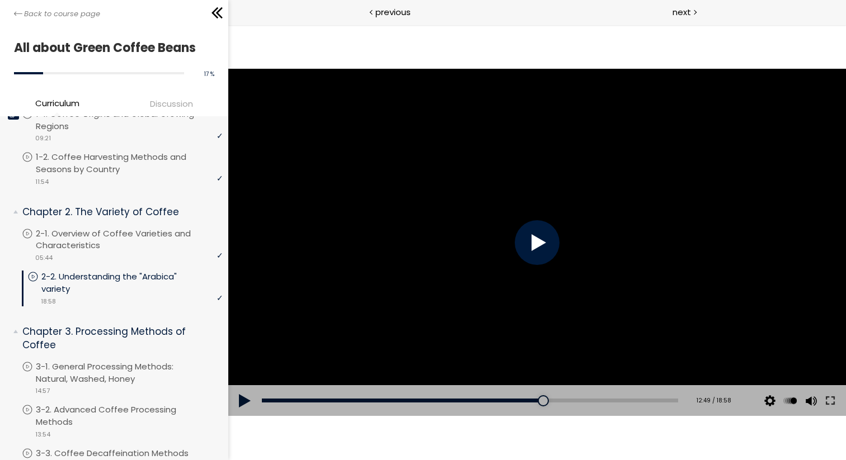
click at [550, 254] on div at bounding box center [537, 242] width 45 height 45
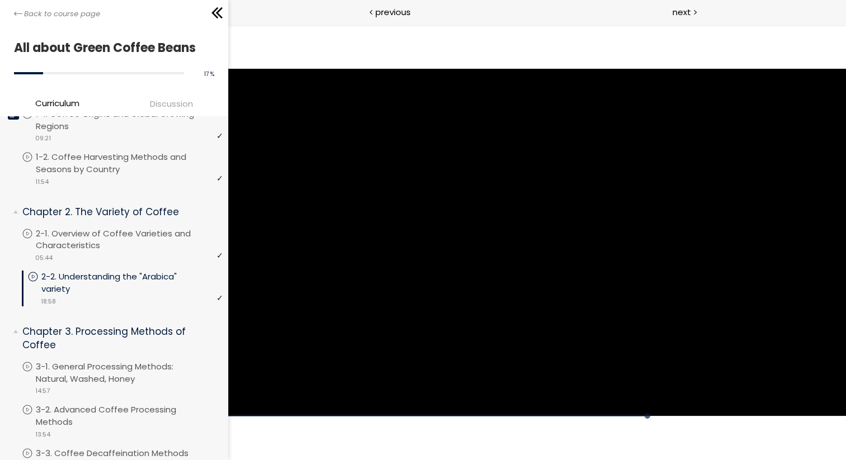
click at [550, 254] on div at bounding box center [536, 242] width 617 height 347
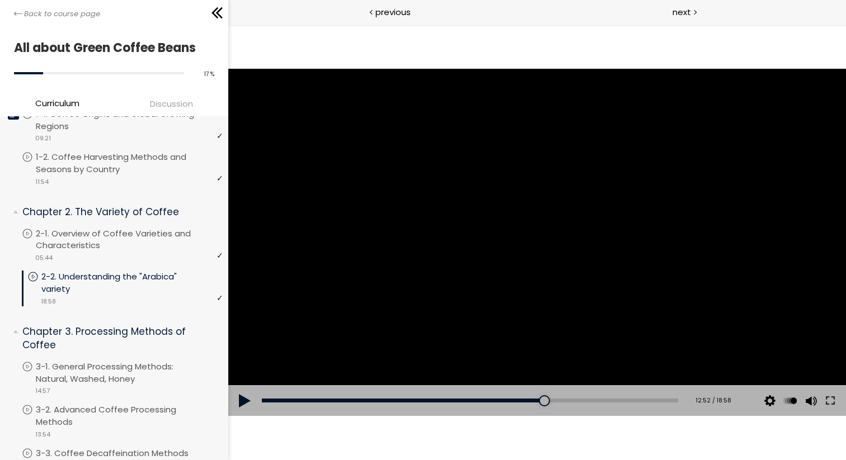
click at [416, 318] on div at bounding box center [536, 242] width 617 height 347
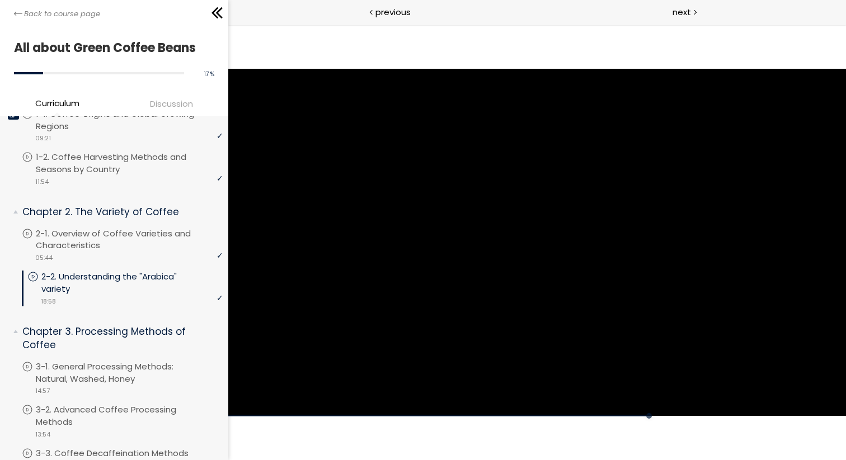
click at [416, 318] on div at bounding box center [536, 242] width 617 height 347
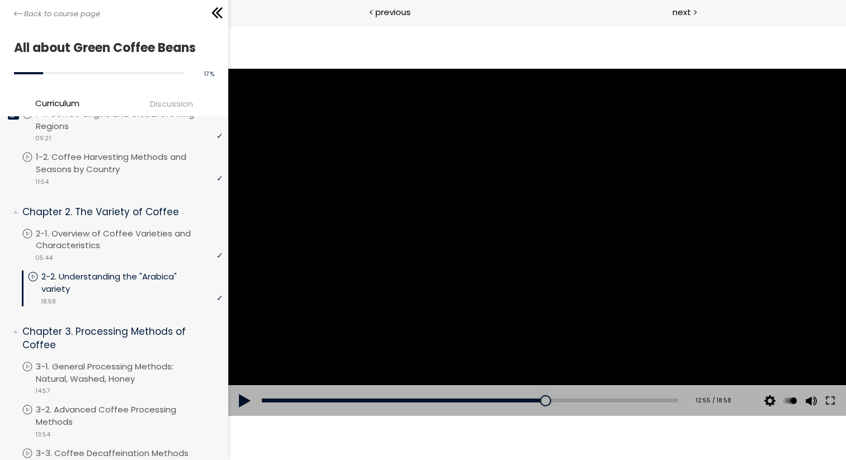
click at [678, 285] on div at bounding box center [536, 242] width 617 height 347
click at [666, 253] on div at bounding box center [536, 242] width 617 height 347
click at [657, 256] on div at bounding box center [536, 242] width 617 height 347
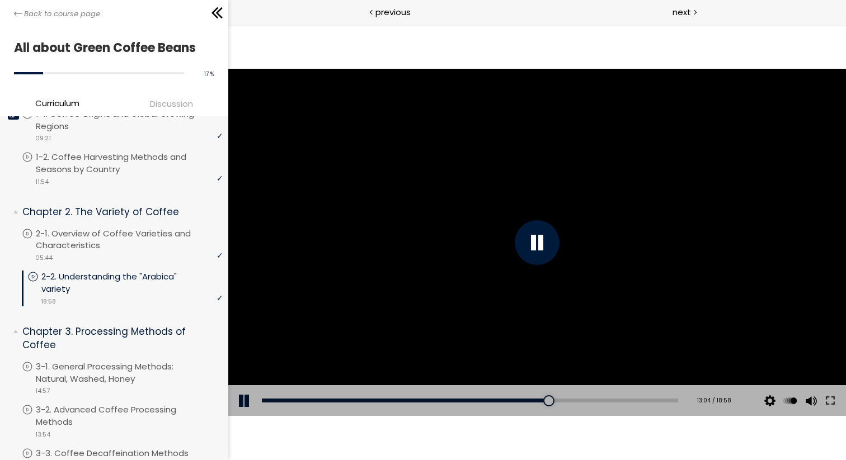
click at [657, 257] on div at bounding box center [536, 242] width 617 height 347
click at [663, 244] on div at bounding box center [536, 242] width 617 height 347
click at [661, 247] on div at bounding box center [536, 242] width 617 height 347
click at [690, 206] on div at bounding box center [536, 242] width 617 height 347
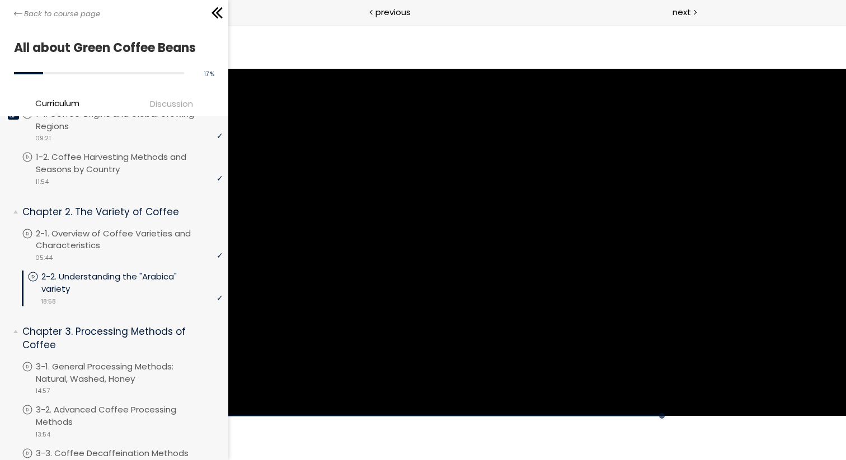
click at [500, 254] on div at bounding box center [536, 242] width 617 height 347
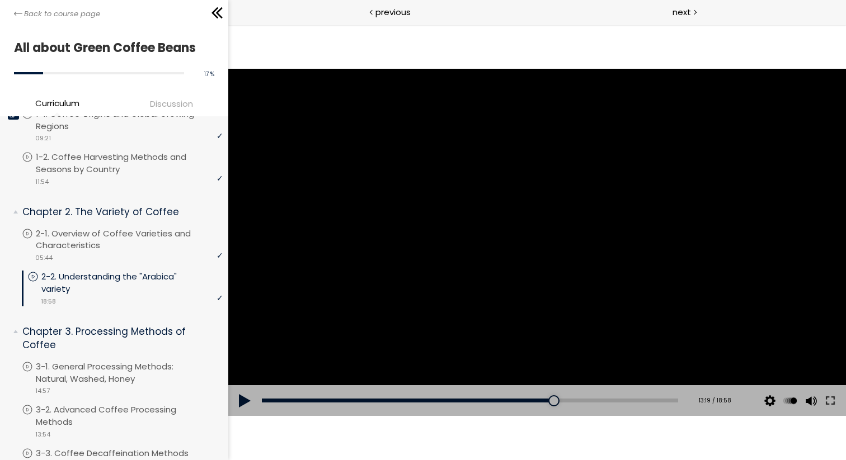
click at [441, 322] on div at bounding box center [536, 242] width 617 height 347
click at [441, 319] on div at bounding box center [536, 242] width 617 height 347
click at [608, 185] on div at bounding box center [536, 242] width 617 height 347
click at [565, 257] on div at bounding box center [536, 242] width 617 height 347
click at [557, 239] on div at bounding box center [536, 242] width 617 height 347
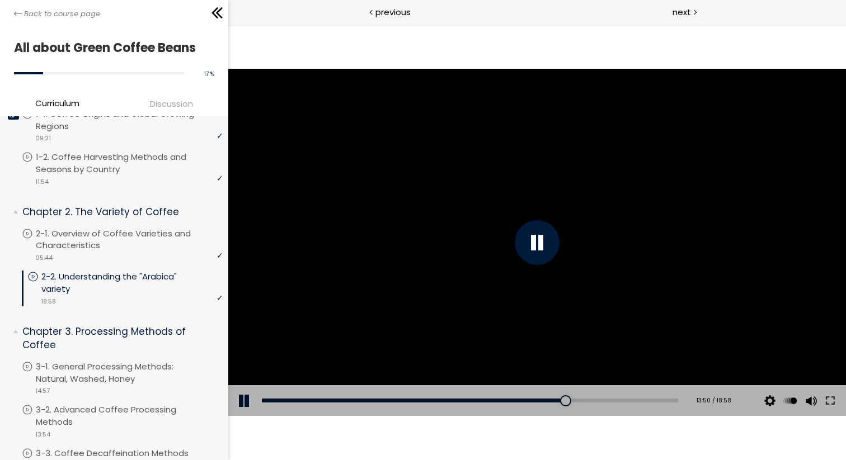
click at [474, 272] on div at bounding box center [536, 242] width 617 height 347
click at [671, 328] on div at bounding box center [536, 242] width 617 height 347
click at [539, 248] on div at bounding box center [536, 242] width 617 height 347
click at [526, 200] on div at bounding box center [536, 242] width 617 height 347
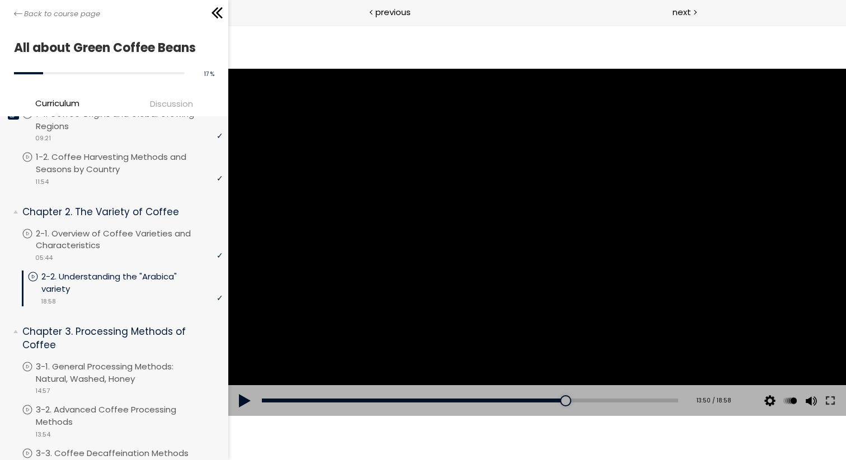
click at [528, 267] on div at bounding box center [536, 242] width 617 height 347
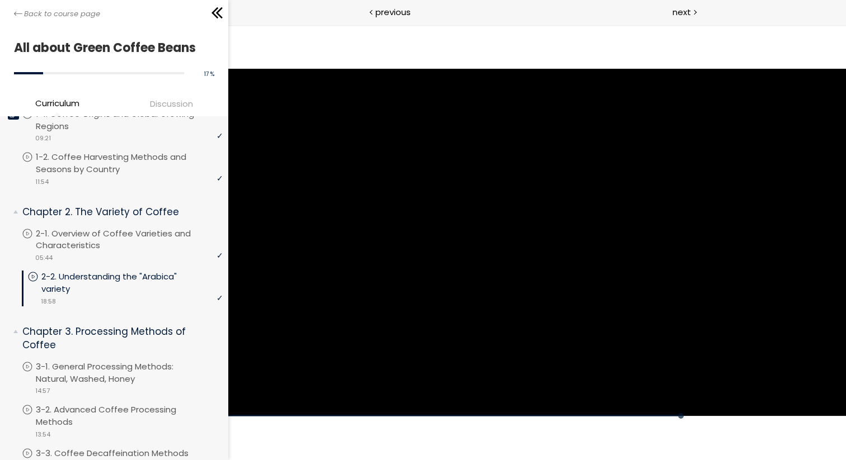
click at [528, 267] on div at bounding box center [536, 242] width 617 height 347
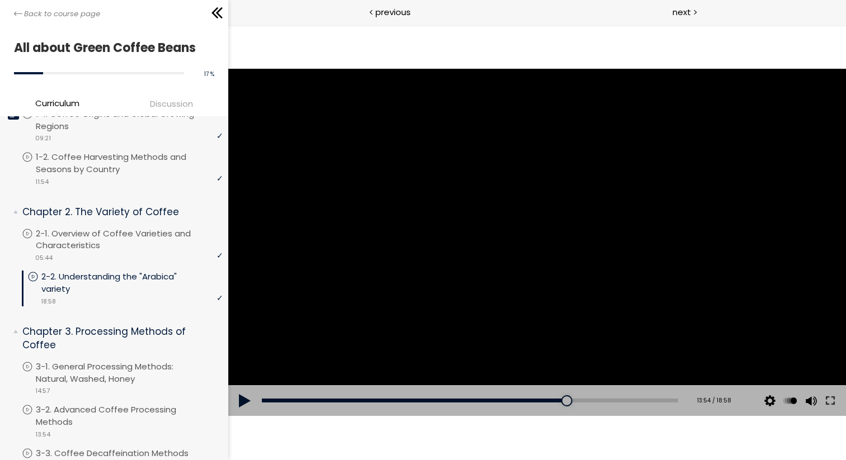
click at [447, 279] on div at bounding box center [536, 242] width 617 height 347
click at [464, 299] on div at bounding box center [536, 242] width 617 height 347
